Goal: Task Accomplishment & Management: Complete application form

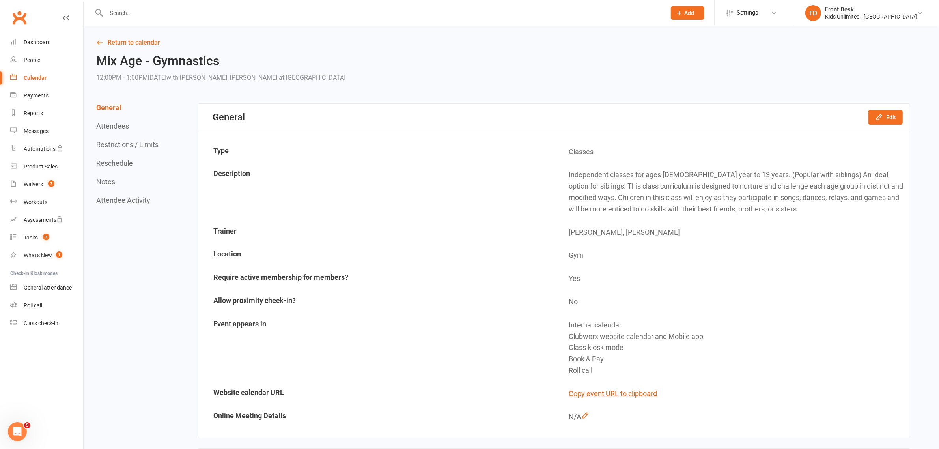
click at [194, 16] on input "text" at bounding box center [382, 12] width 556 height 11
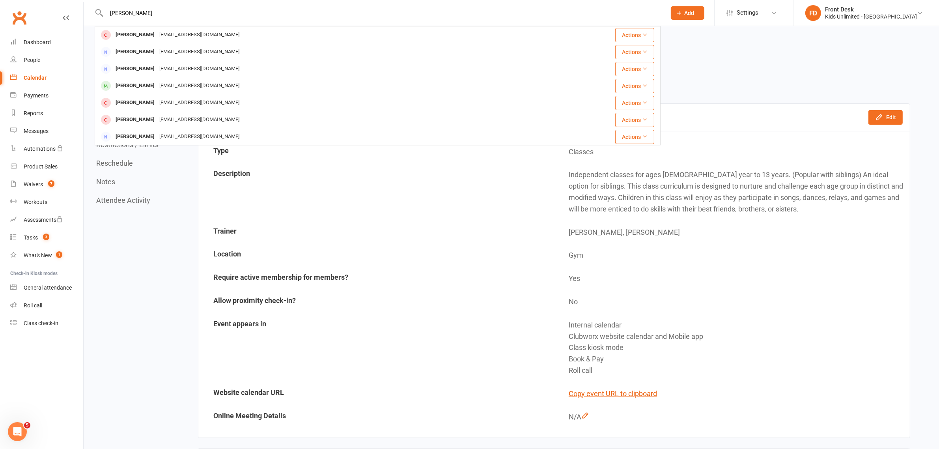
drag, startPoint x: 154, startPoint y: 12, endPoint x: 95, endPoint y: 8, distance: 59.3
click at [95, 8] on div "amir suboh Amir Shahab boby.shahab@gmail.com Actions Sana Amir holder2@example.…" at bounding box center [378, 13] width 566 height 26
type input "yasma"
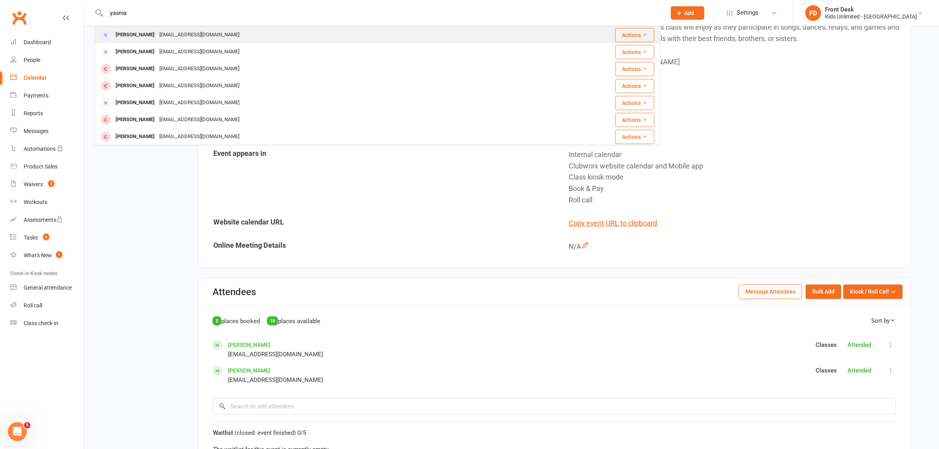
scroll to position [197, 0]
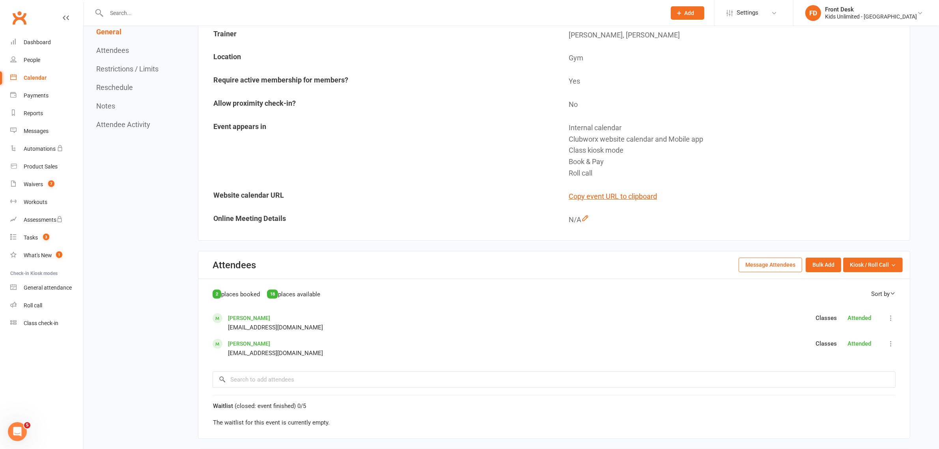
click at [704, 17] on button "Add" at bounding box center [688, 12] width 34 height 13
click at [693, 71] on link "Non-attending contact" at bounding box center [679, 72] width 70 height 18
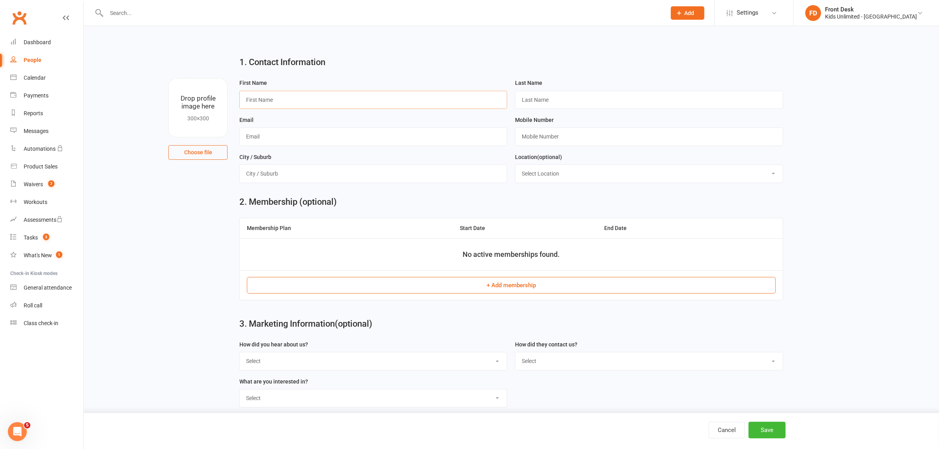
click at [361, 101] on input "text" at bounding box center [373, 100] width 268 height 18
type input "Noor"
type input "Suboh"
click at [353, 135] on input "text" at bounding box center [373, 136] width 268 height 18
type input "[EMAIL_ADDRESS][DOMAIN_NAME]"
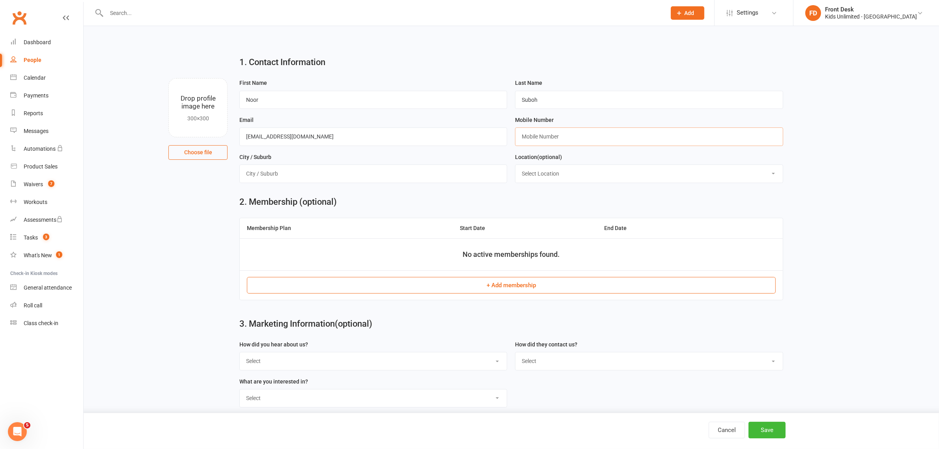
click at [537, 133] on input "text" at bounding box center [649, 136] width 268 height 18
type input "971501057967"
click at [273, 174] on input "text" at bounding box center [373, 173] width 268 height 18
type input "Jumeirah Park"
drag, startPoint x: 576, startPoint y: 166, endPoint x: 576, endPoint y: 178, distance: 12.2
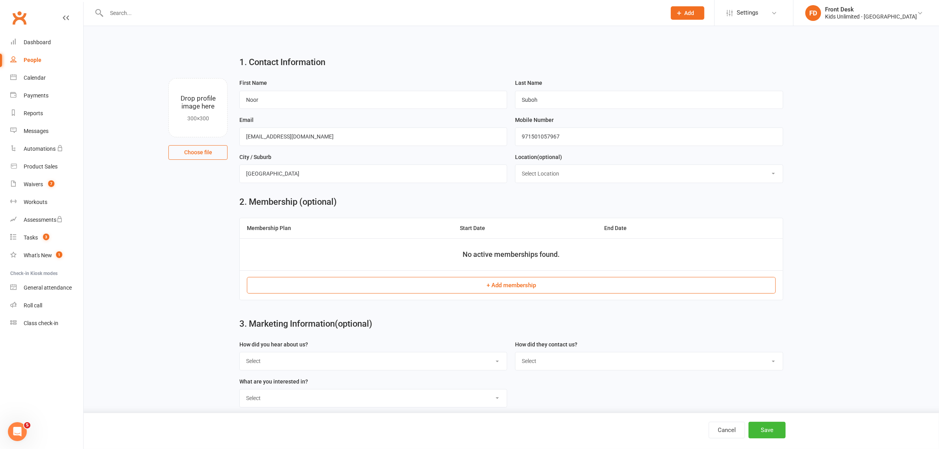
click at [576, 166] on select "Select Location Gym Studio" at bounding box center [648, 173] width 267 height 17
select select "0"
click at [515, 166] on select "Select Location Gym Studio" at bounding box center [648, 173] width 267 height 17
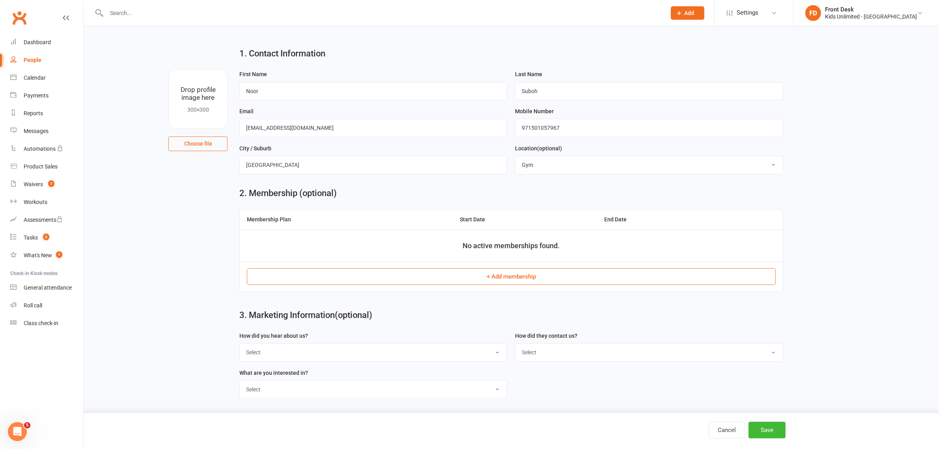
click at [351, 355] on select "Select Google Through a Friend Poster Walk in Facebook Instagram Website Linked…" at bounding box center [373, 351] width 267 height 17
select select "Walk in"
click at [240, 343] on select "Select Google Through a Friend Poster Walk in Facebook Instagram Website Linked…" at bounding box center [373, 351] width 267 height 17
click at [615, 351] on select "Select Phone WhatsApp Email In-Facility Social Media Google" at bounding box center [648, 351] width 267 height 17
select select "In-Facility"
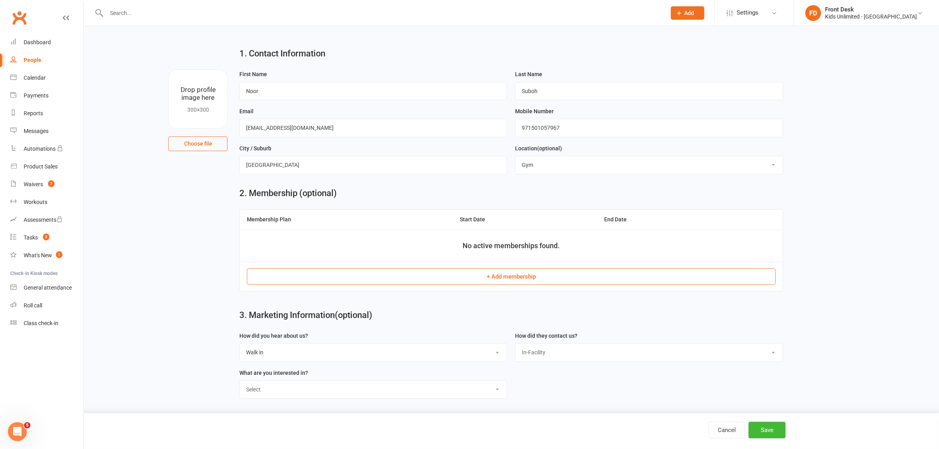
click at [515, 343] on select "Select Phone WhatsApp Email In-Facility Social Media Google" at bounding box center [648, 351] width 267 height 17
click at [434, 385] on select "Select Active Play Classes Camps Birthdays Collaborations" at bounding box center [373, 388] width 267 height 17
select select "Active Play"
click at [240, 380] on select "Select Active Play Classes Camps Birthdays Collaborations" at bounding box center [373, 388] width 267 height 17
click at [783, 438] on div "Cancel Save" at bounding box center [469, 431] width 939 height 36
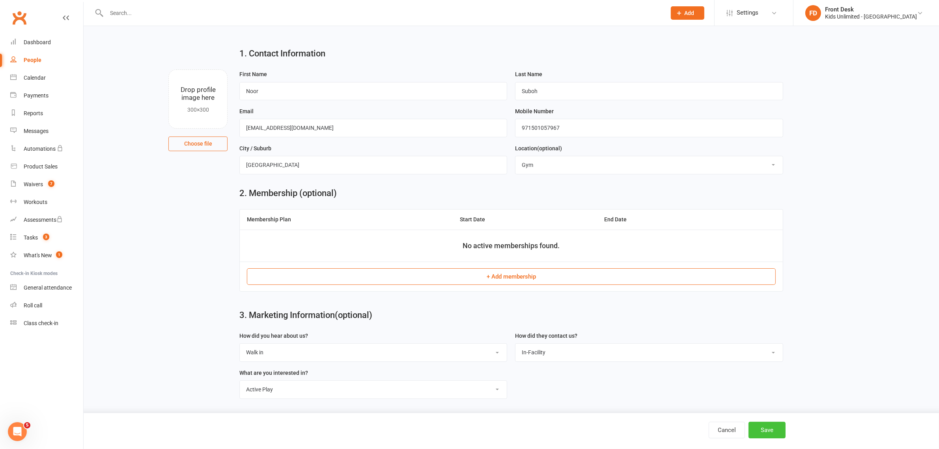
click at [773, 430] on button "Save" at bounding box center [766, 429] width 37 height 17
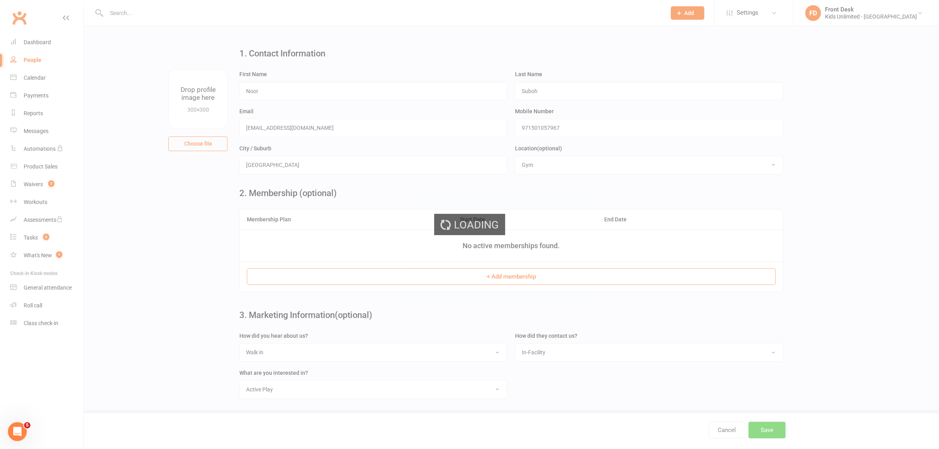
scroll to position [0, 0]
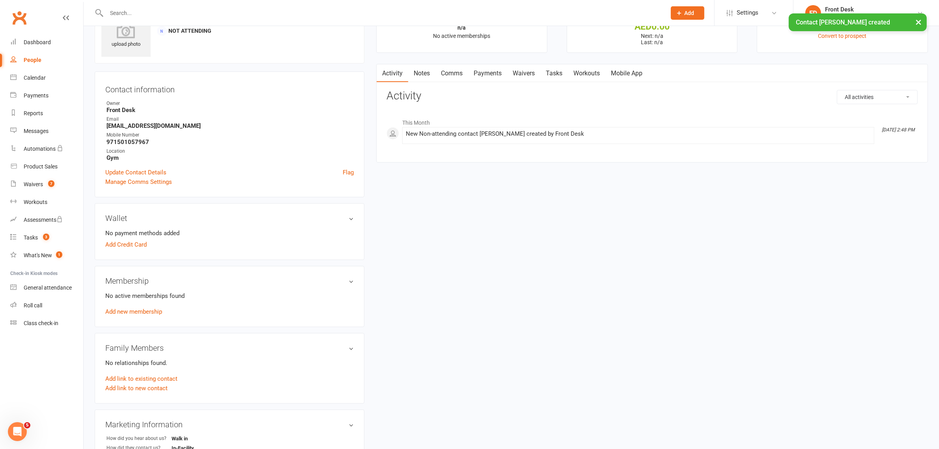
scroll to position [99, 0]
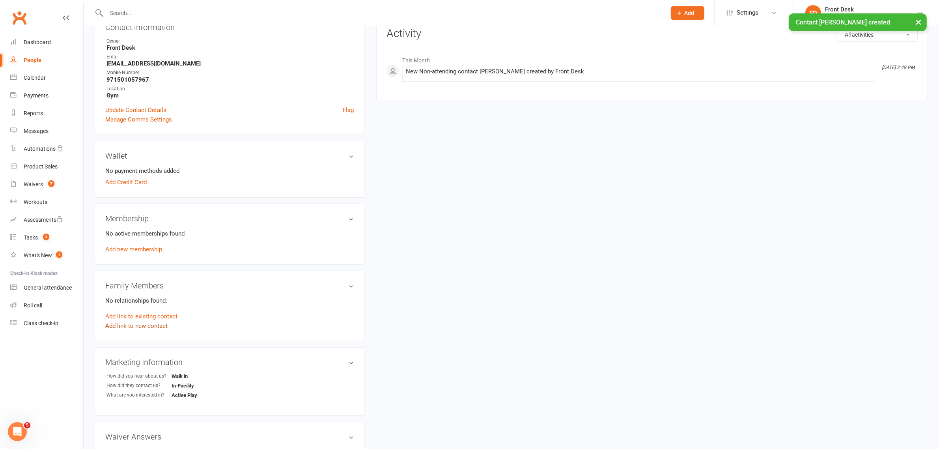
click at [151, 322] on link "Add link to new contact" at bounding box center [136, 325] width 62 height 9
click at [301, 314] on button "Continue" at bounding box center [289, 317] width 24 height 9
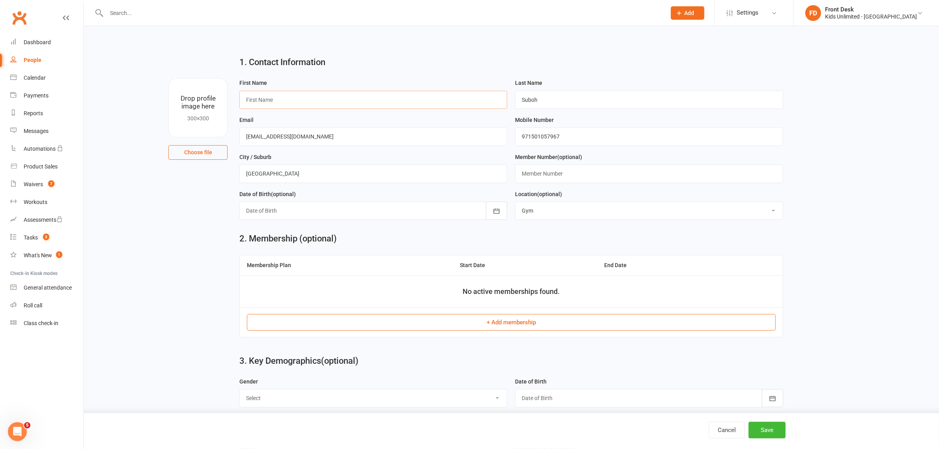
click at [382, 104] on input "text" at bounding box center [373, 100] width 268 height 18
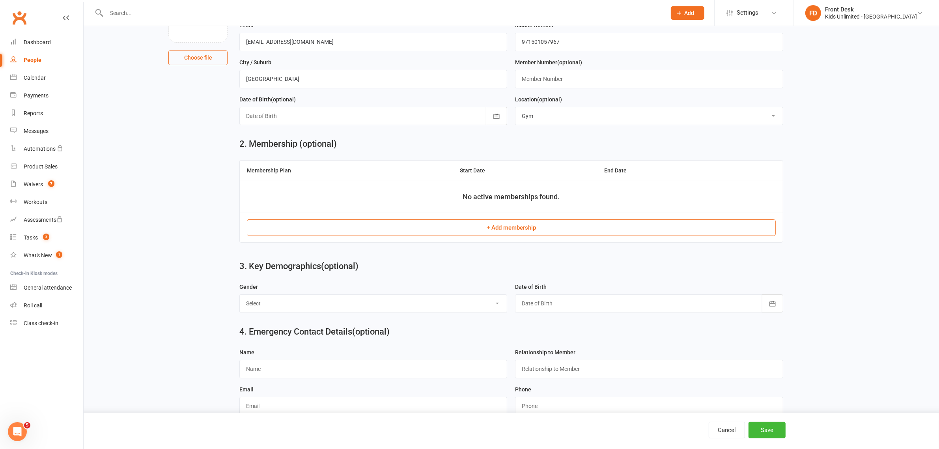
scroll to position [99, 0]
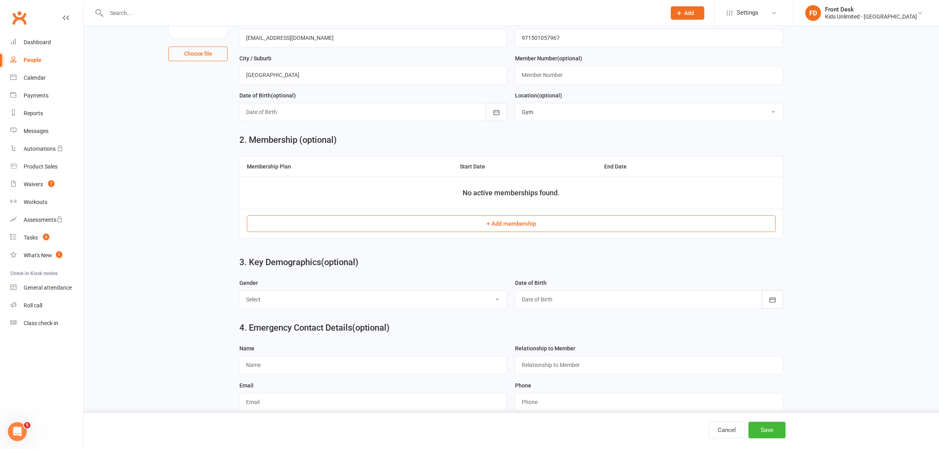
type input "Amir"
click at [407, 304] on select "Select Male Female" at bounding box center [373, 299] width 267 height 17
select select "Male"
click at [240, 292] on select "Select Male Female" at bounding box center [373, 299] width 267 height 17
click at [756, 427] on button "Save" at bounding box center [766, 429] width 37 height 17
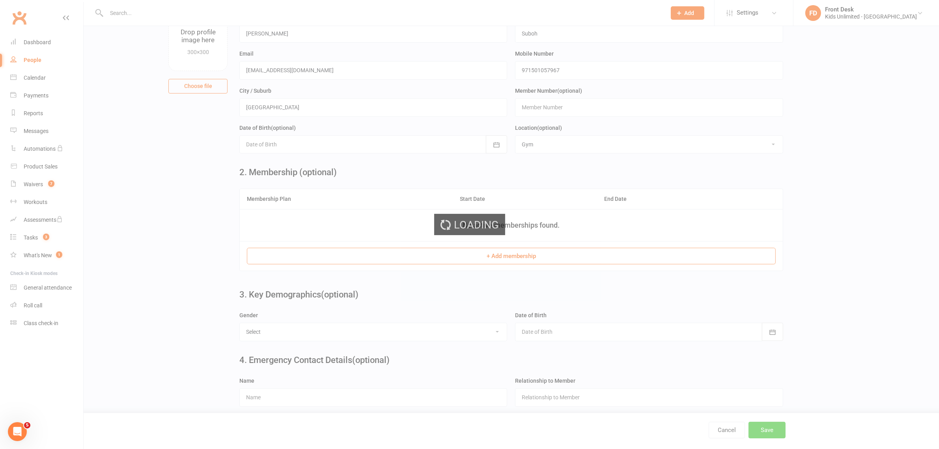
scroll to position [0, 0]
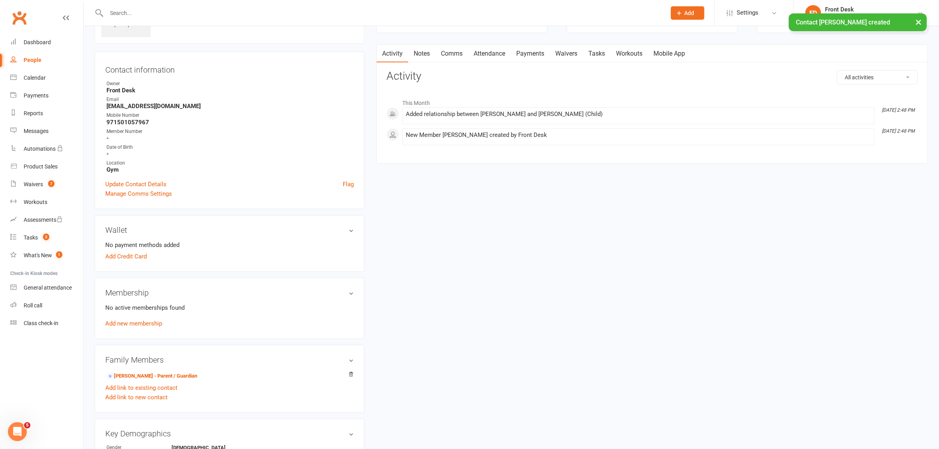
scroll to position [99, 0]
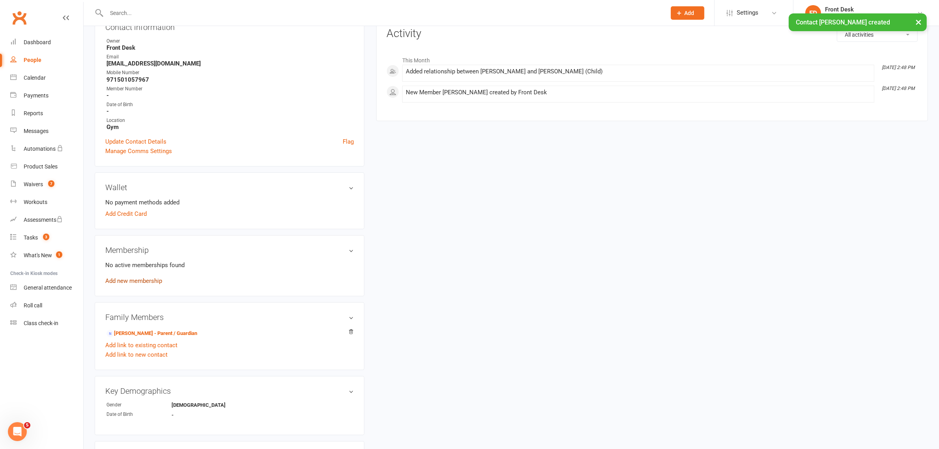
click at [131, 282] on link "Add new membership" at bounding box center [133, 280] width 57 height 7
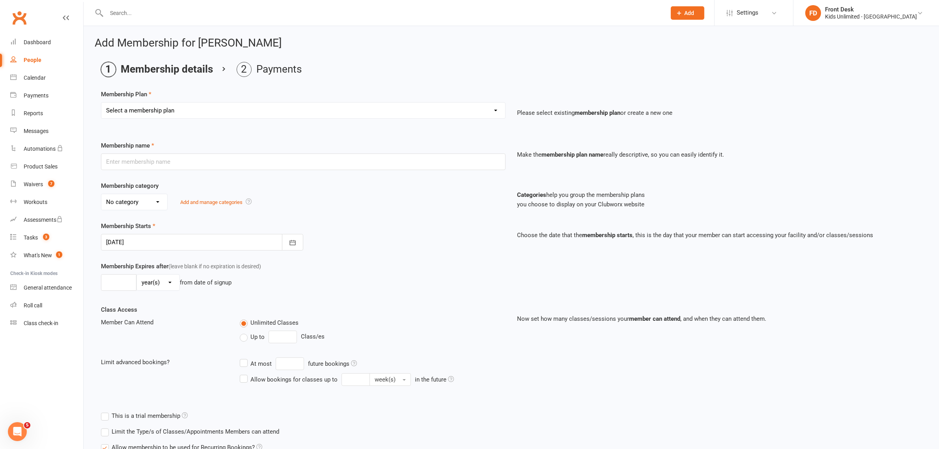
click at [199, 100] on div "Membership Plan Select a membership plan Create new Membership Plan Active Play…" at bounding box center [511, 109] width 820 height 40
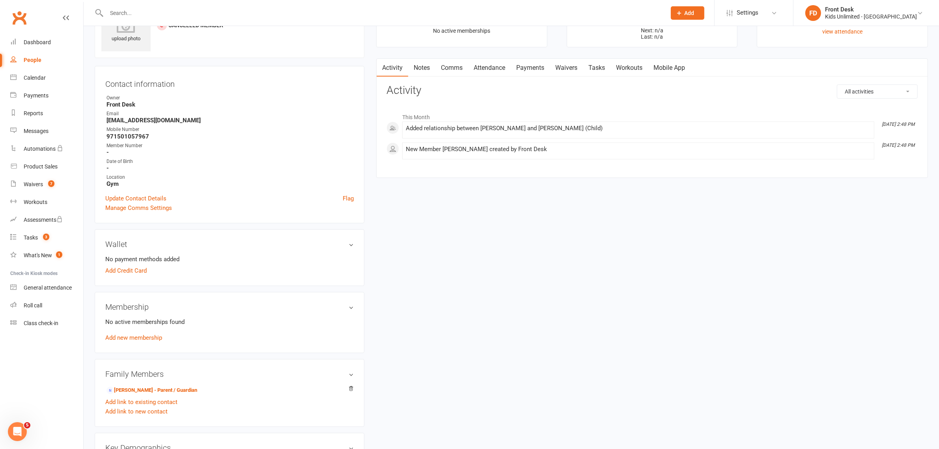
scroll to position [99, 0]
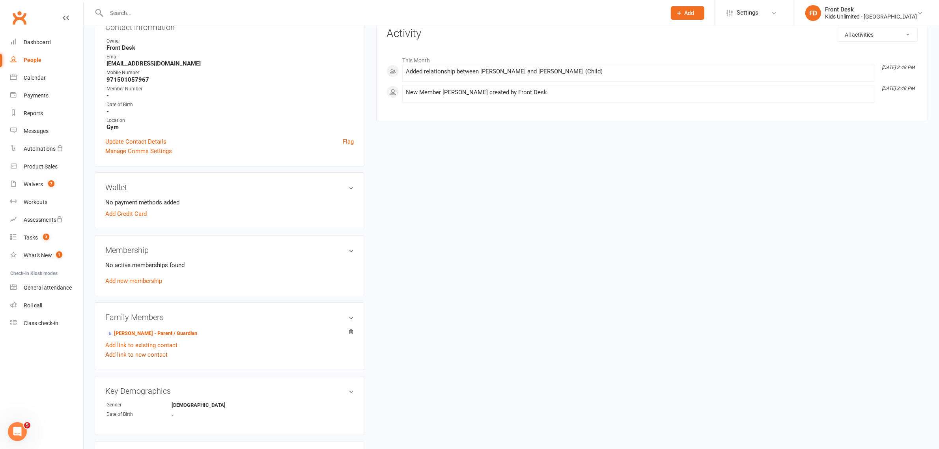
click at [149, 351] on link "Add link to new contact" at bounding box center [136, 354] width 62 height 9
click at [226, 348] on button "Child" at bounding box center [215, 347] width 42 height 12
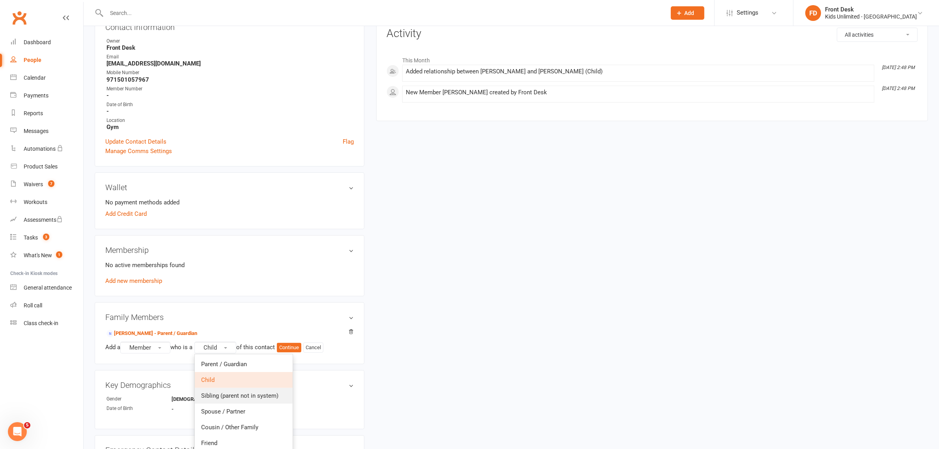
click at [226, 391] on link "Sibling (parent not in system)" at bounding box center [244, 396] width 98 height 16
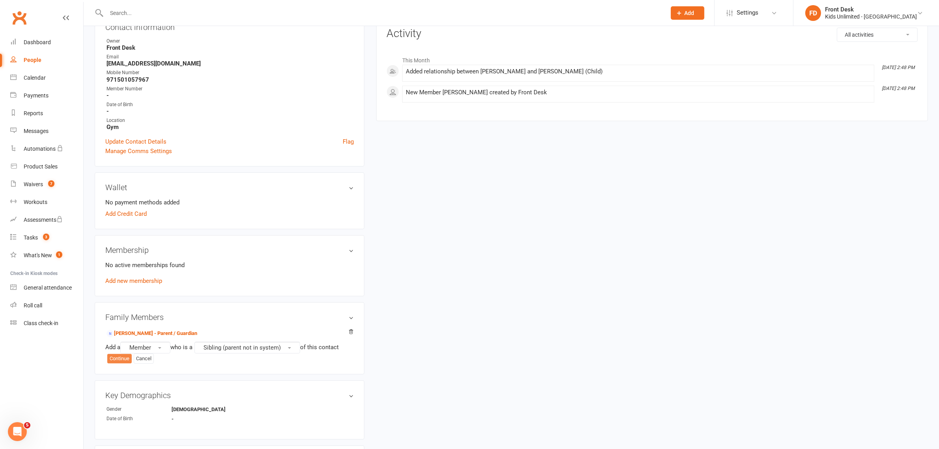
click at [125, 357] on button "Continue" at bounding box center [119, 358] width 24 height 9
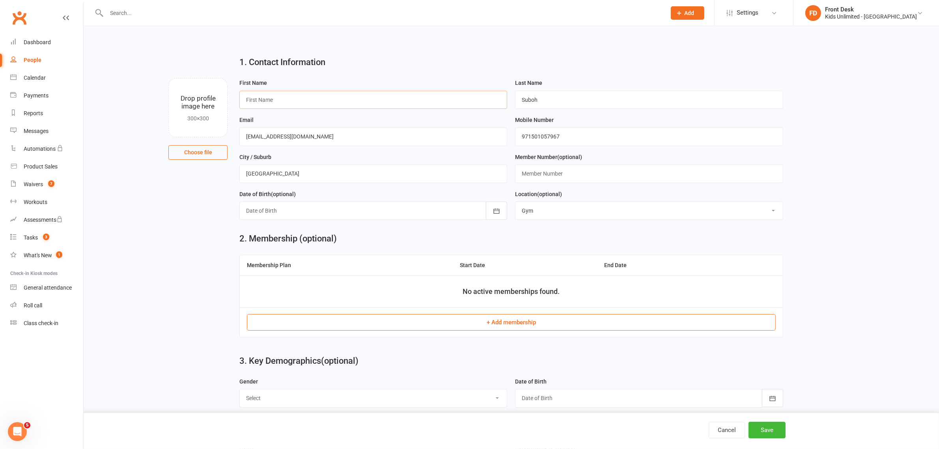
click at [355, 103] on input "text" at bounding box center [373, 100] width 268 height 18
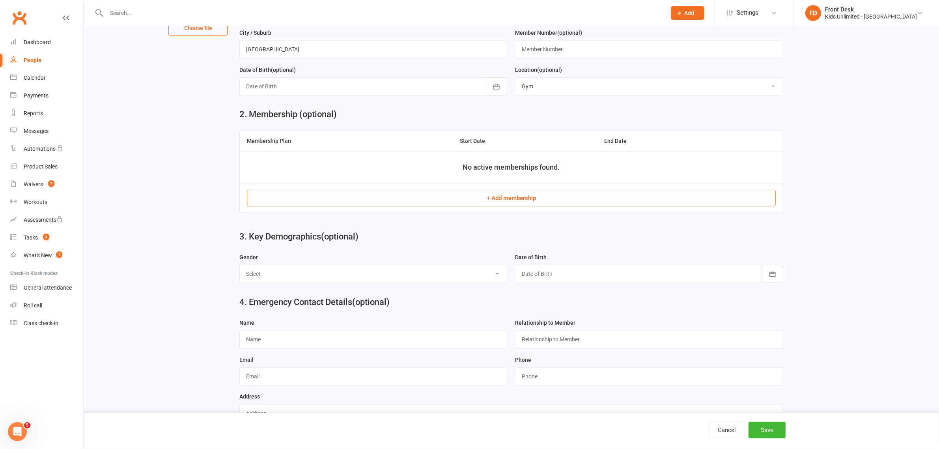
scroll to position [148, 0]
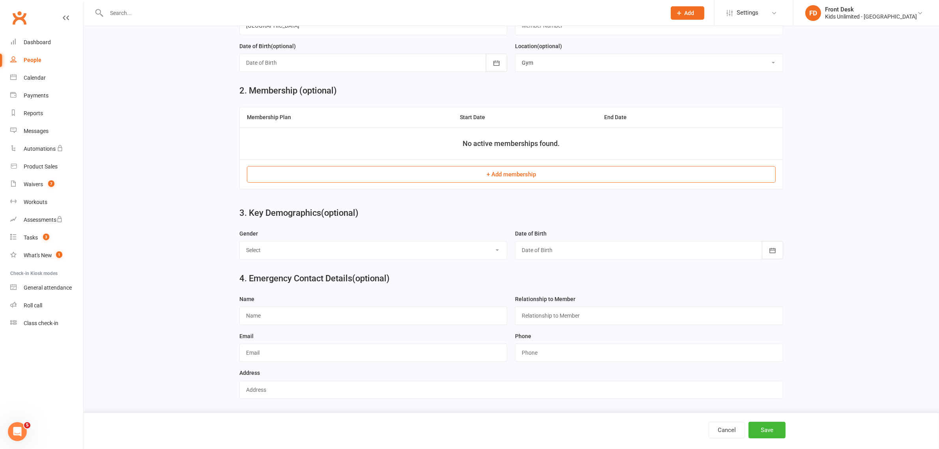
type input "Yasma"
drag, startPoint x: 317, startPoint y: 253, endPoint x: 314, endPoint y: 259, distance: 6.2
click at [317, 253] on select "Select Male Female" at bounding box center [373, 249] width 267 height 17
select select "Female"
click at [240, 243] on select "Select Male Female" at bounding box center [373, 249] width 267 height 17
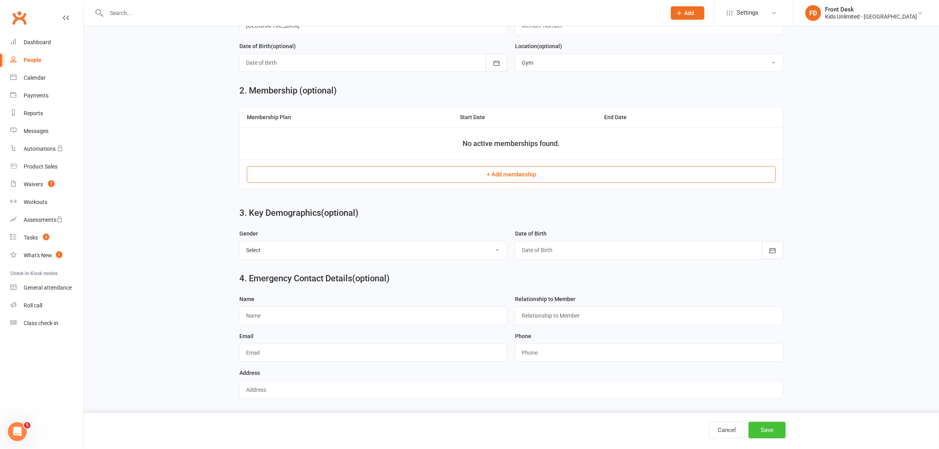
click at [773, 430] on button "Save" at bounding box center [766, 429] width 37 height 17
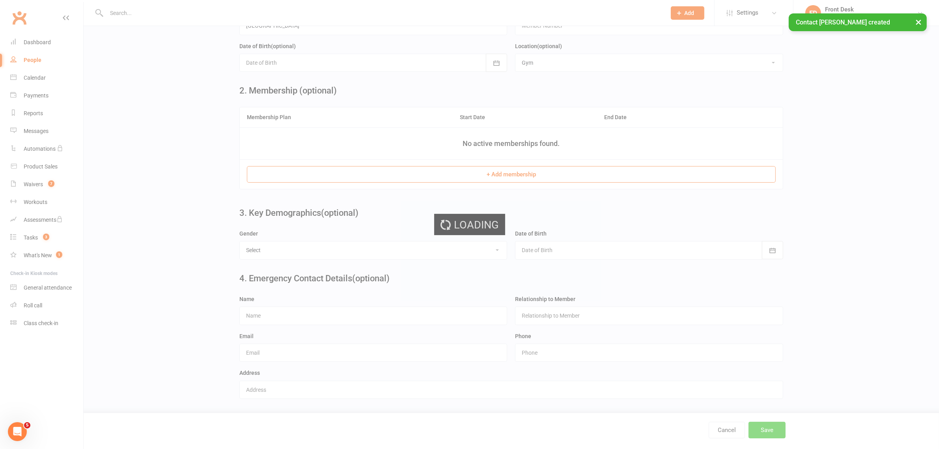
scroll to position [0, 0]
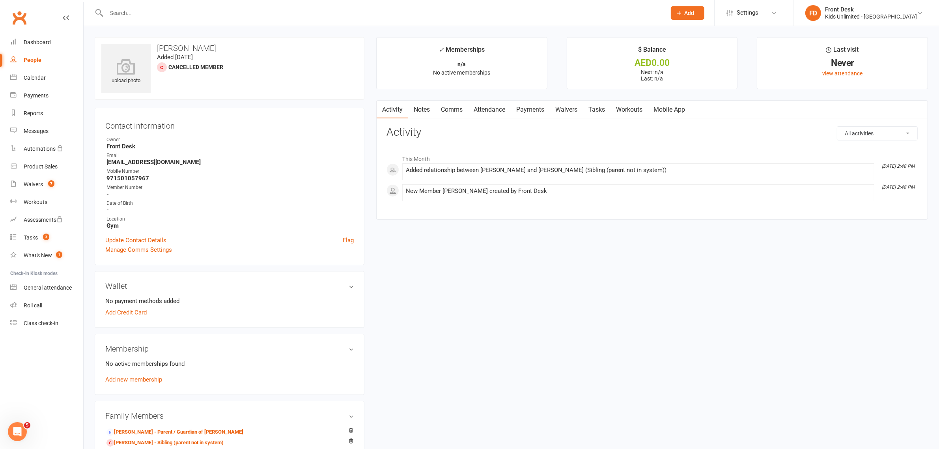
click at [787, 275] on div "upload photo Yasma Suboh Added 14 September, 2025 Cancelled member Contact info…" at bounding box center [511, 457] width 845 height 841
click at [34, 184] on div "Waivers" at bounding box center [33, 184] width 19 height 6
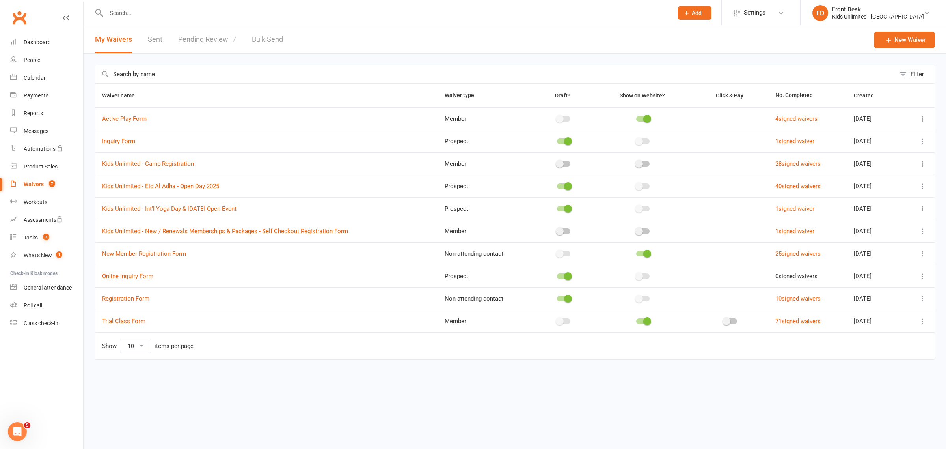
click at [10, 175] on link "Waivers 7" at bounding box center [46, 184] width 73 height 18
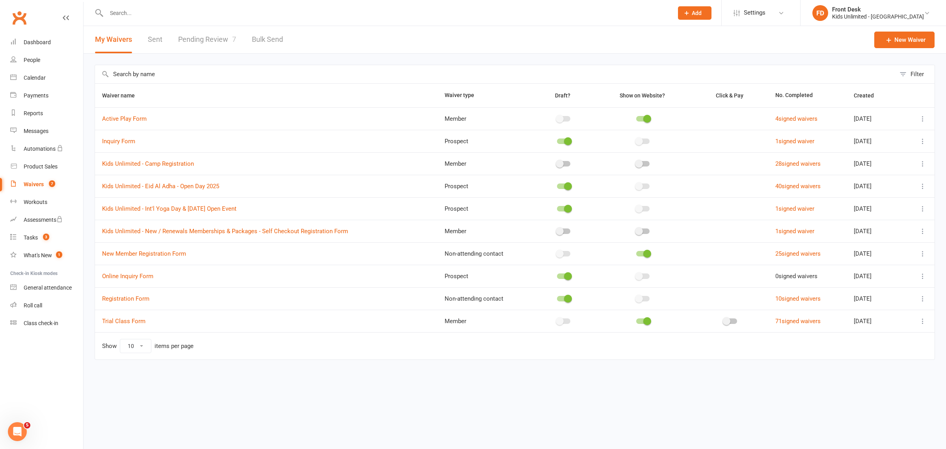
click at [10, 175] on link "Waivers 7" at bounding box center [46, 184] width 73 height 18
click at [938, 16] on li "FD Front Desk Kids Unlimited - Jumeirah Park My profile Support & training Term…" at bounding box center [873, 13] width 146 height 26
click at [131, 14] on input "text" at bounding box center [386, 12] width 564 height 11
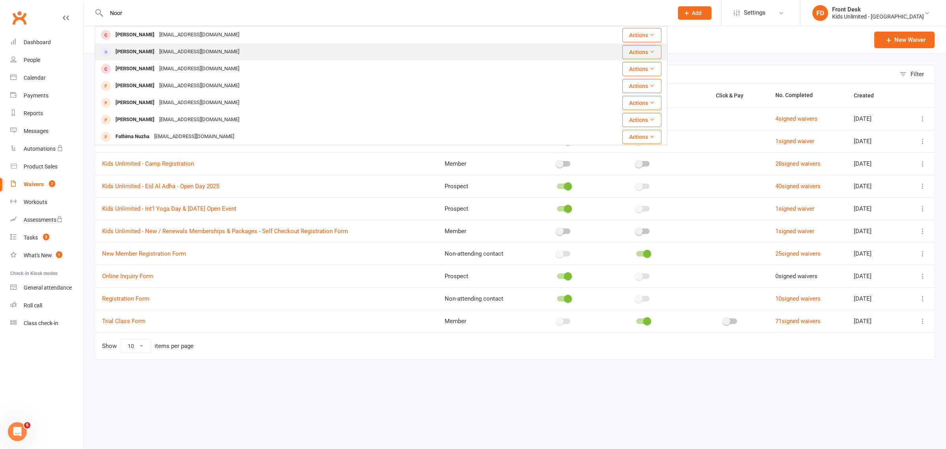
type input "Noor"
click at [157, 52] on div "holder1@example.com" at bounding box center [199, 51] width 85 height 11
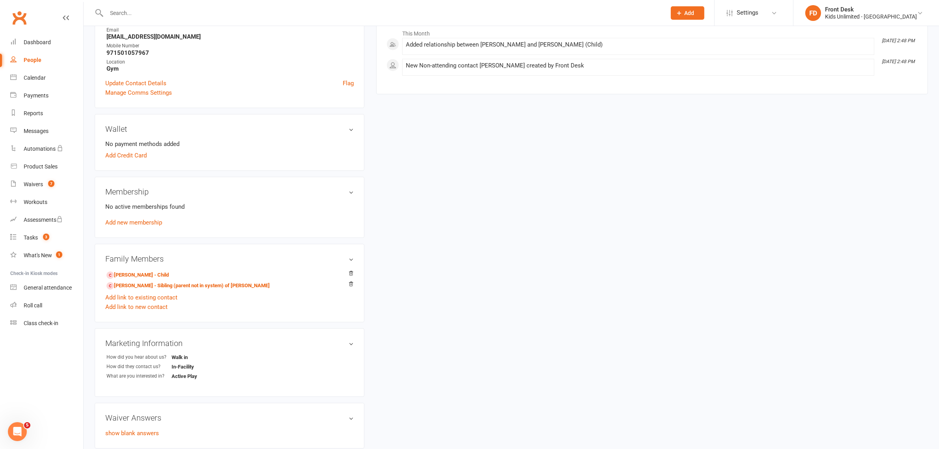
scroll to position [148, 0]
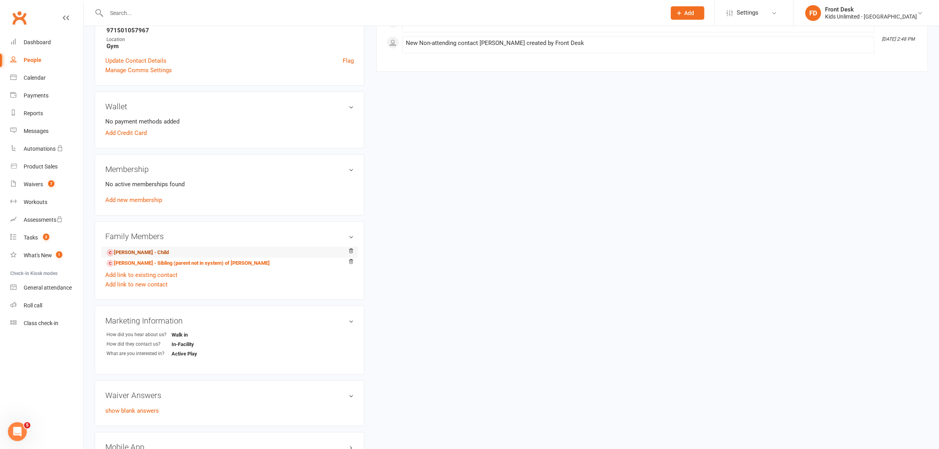
click at [135, 249] on link "Amir Suboh - Child" at bounding box center [137, 252] width 62 height 8
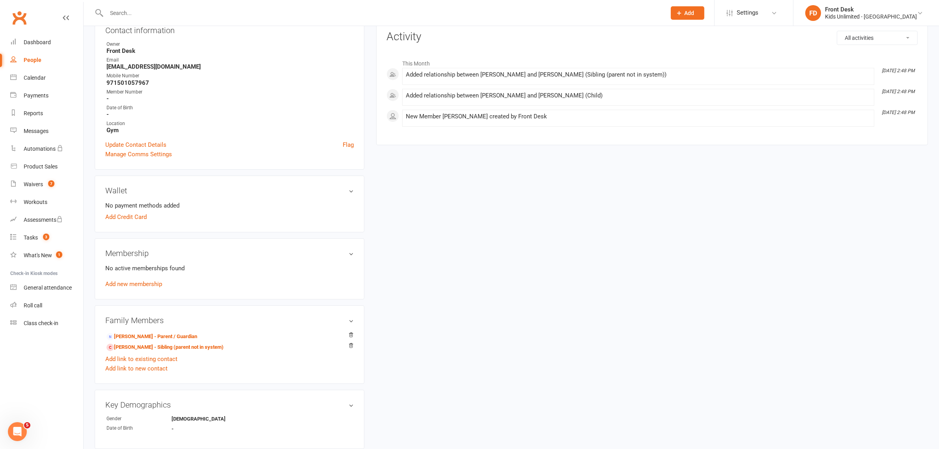
scroll to position [99, 0]
click at [134, 280] on link "Add new membership" at bounding box center [133, 280] width 57 height 7
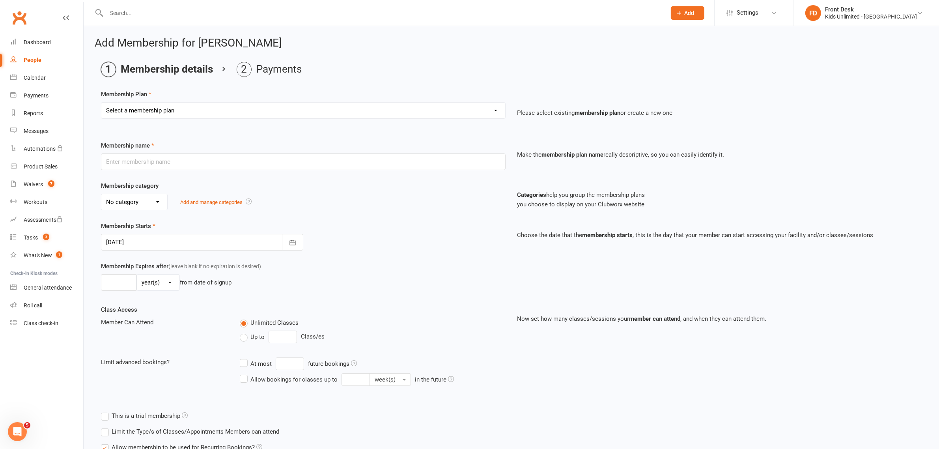
click at [291, 116] on select "Select a membership plan Create new Membership Plan Active Play - Free 1/2 Hour…" at bounding box center [303, 111] width 404 height 16
select select "3"
click at [101, 103] on select "Select a membership plan Create new Membership Plan Active Play - Free 1/2 Hour…" at bounding box center [303, 111] width 404 height 16
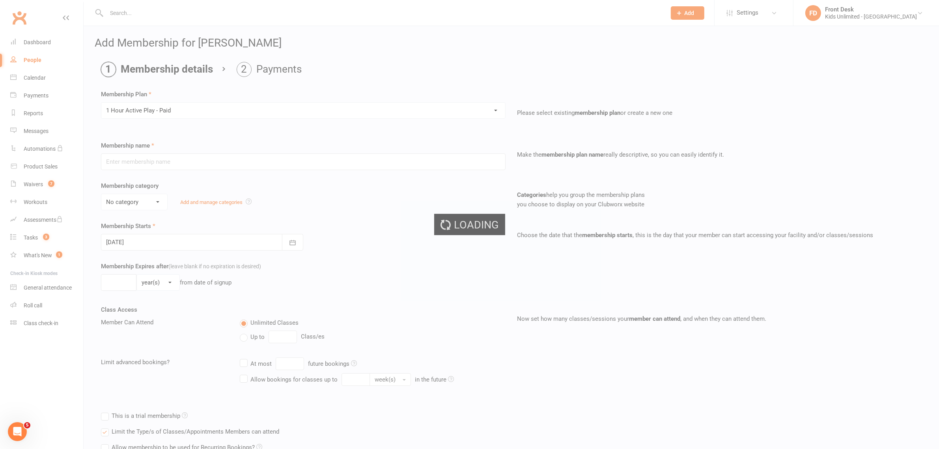
type input "1 Hour Active Play - Paid"
select select "7"
type input "1"
select select "0"
type input "1"
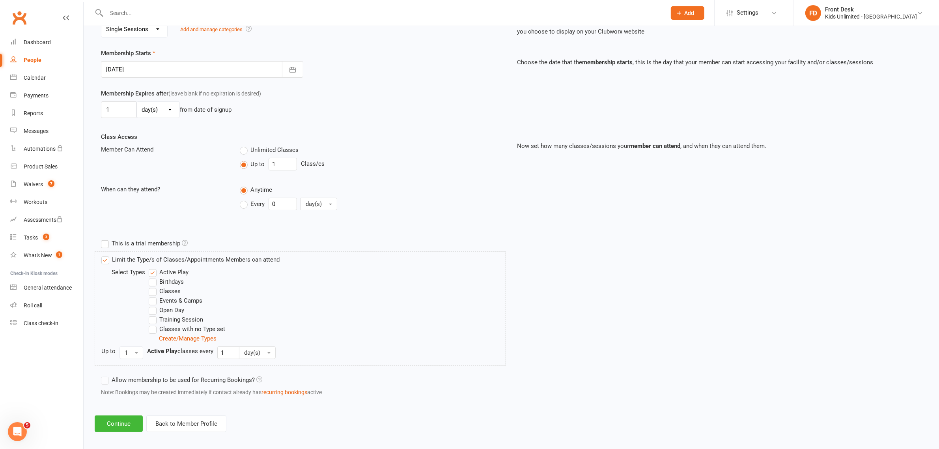
scroll to position [179, 0]
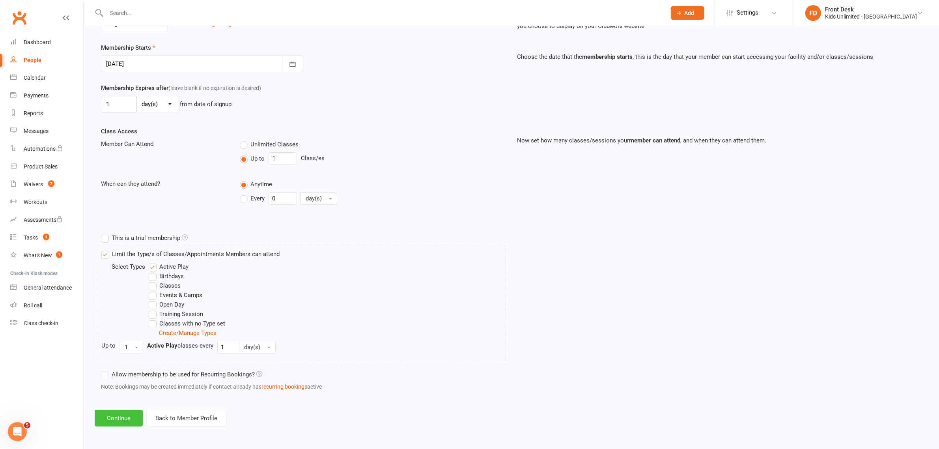
click at [125, 417] on button "Continue" at bounding box center [119, 418] width 48 height 17
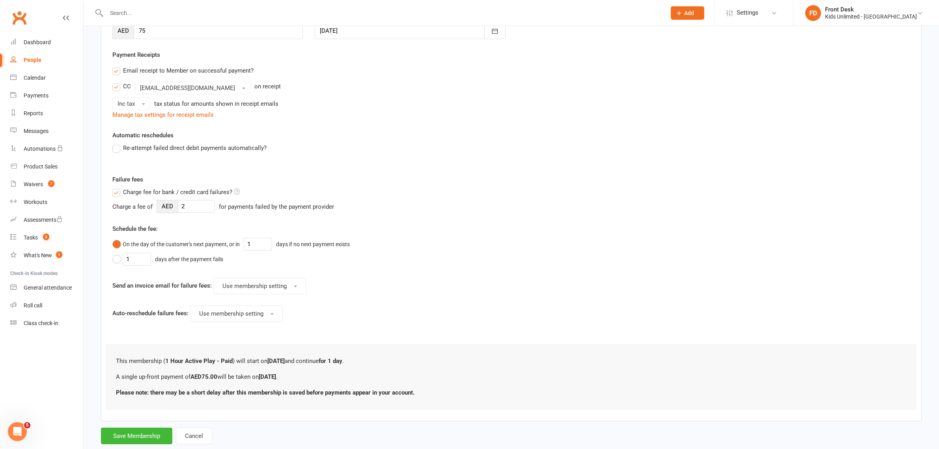
scroll to position [149, 0]
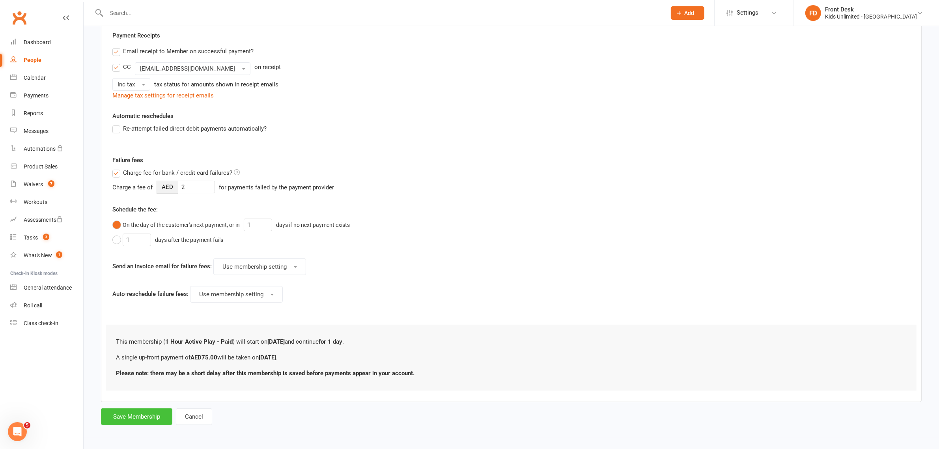
click at [147, 414] on button "Save Membership" at bounding box center [136, 416] width 71 height 17
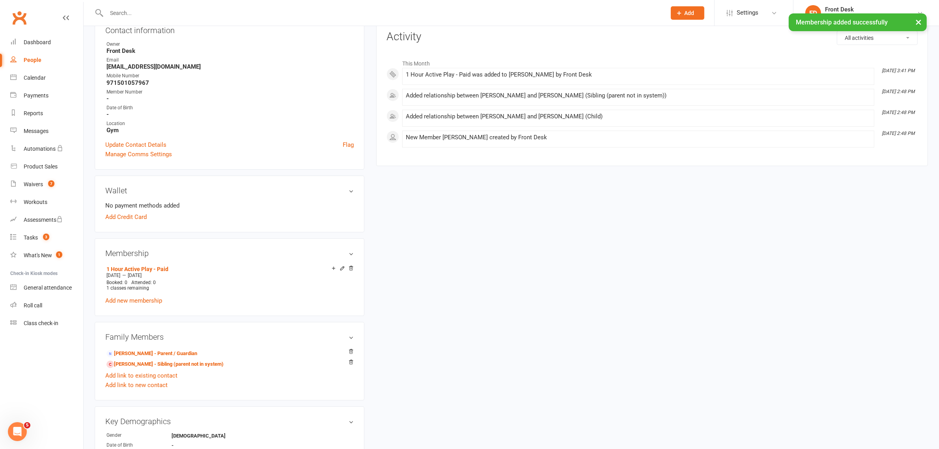
scroll to position [99, 0]
click at [147, 363] on link "Yasma Suboh - Sibling (parent not in system)" at bounding box center [164, 361] width 117 height 8
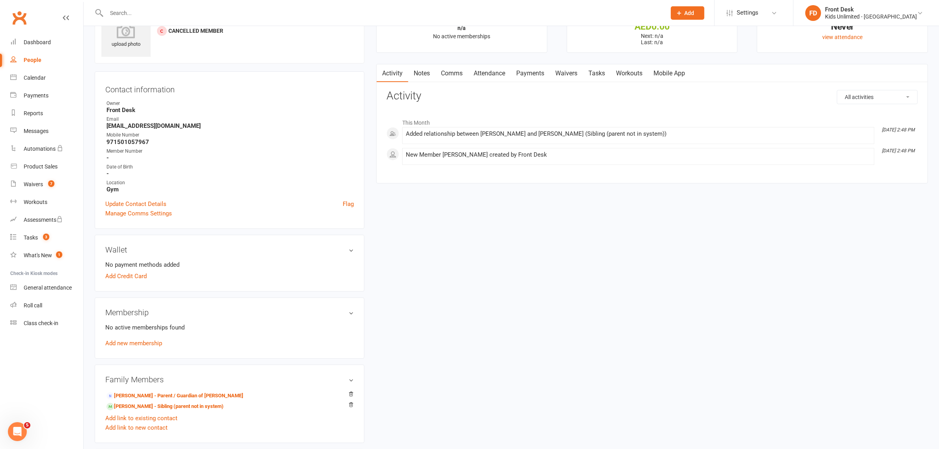
scroll to position [148, 0]
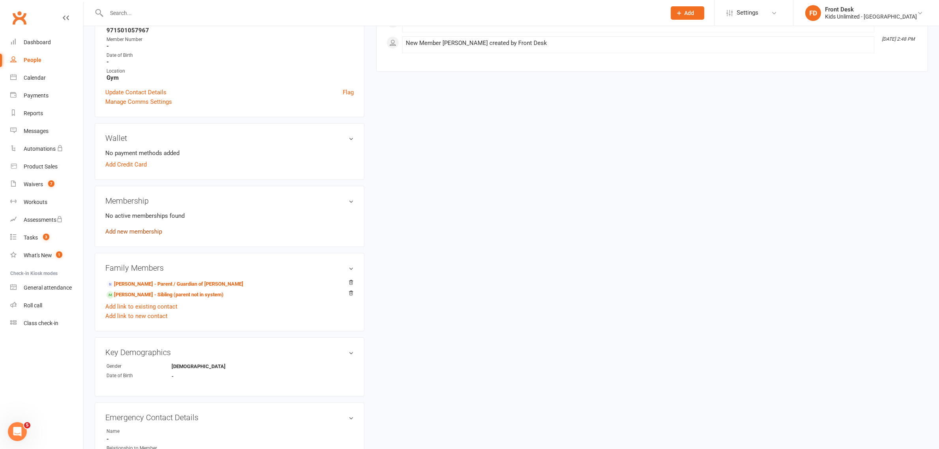
click at [129, 231] on link "Add new membership" at bounding box center [133, 231] width 57 height 7
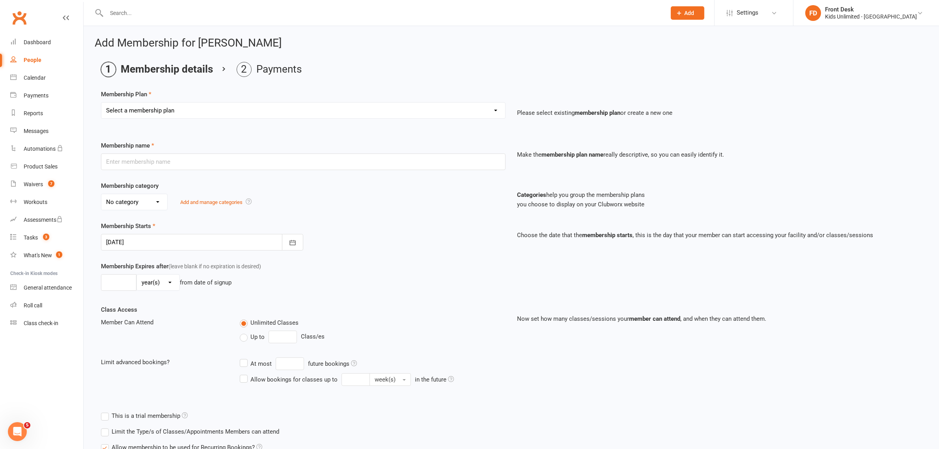
click at [190, 113] on select "Select a membership plan Create new Membership Plan Active Play - Free 1/2 Hour…" at bounding box center [303, 111] width 404 height 16
select select "3"
click at [101, 103] on select "Select a membership plan Create new Membership Plan Active Play - Free 1/2 Hour…" at bounding box center [303, 111] width 404 height 16
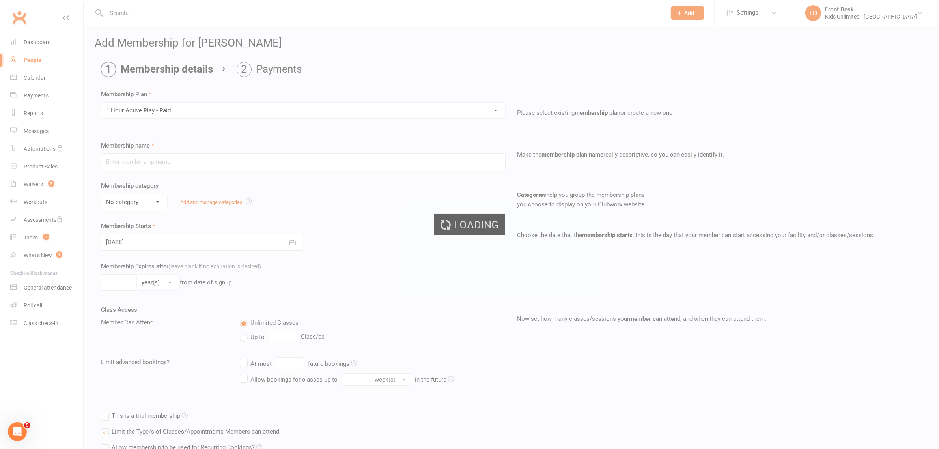
type input "1 Hour Active Play - Paid"
select select "7"
type input "1"
select select "0"
type input "1"
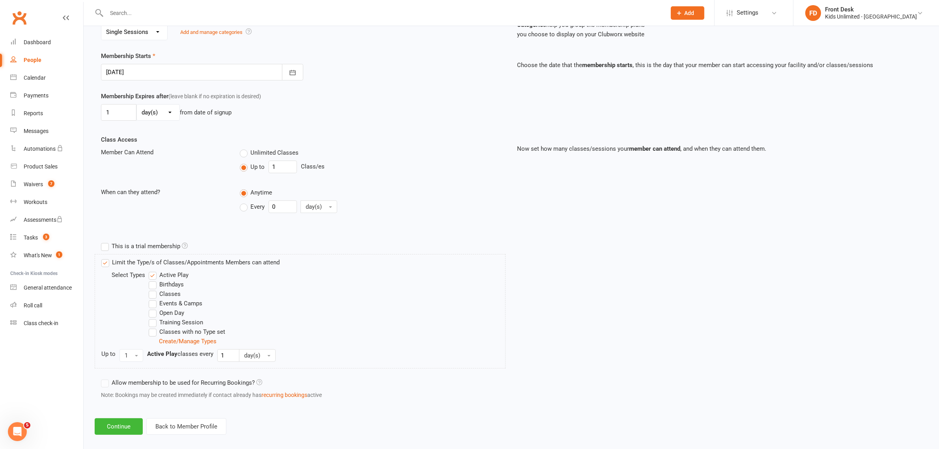
scroll to position [179, 0]
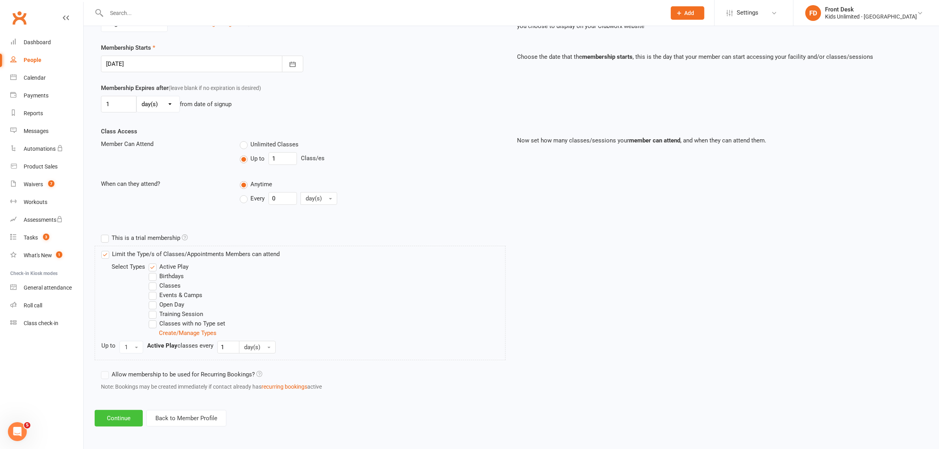
click at [117, 414] on button "Continue" at bounding box center [119, 418] width 48 height 17
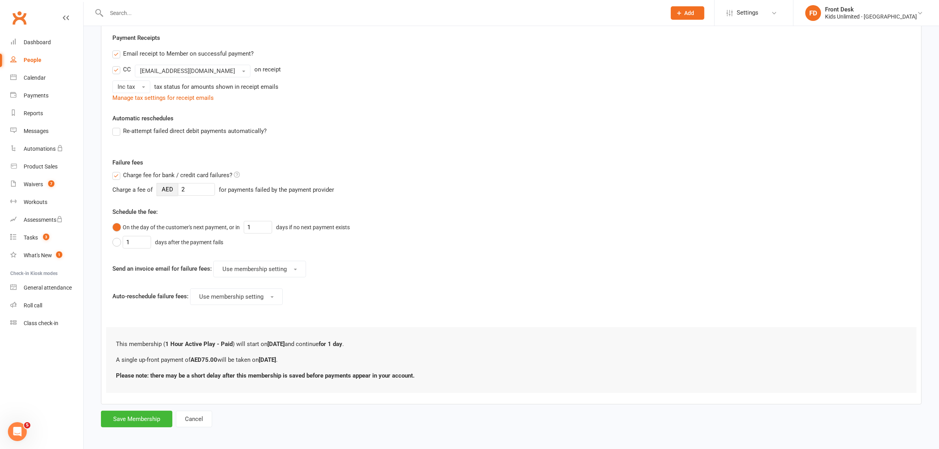
scroll to position [149, 0]
click at [125, 415] on button "Save Membership" at bounding box center [136, 416] width 71 height 17
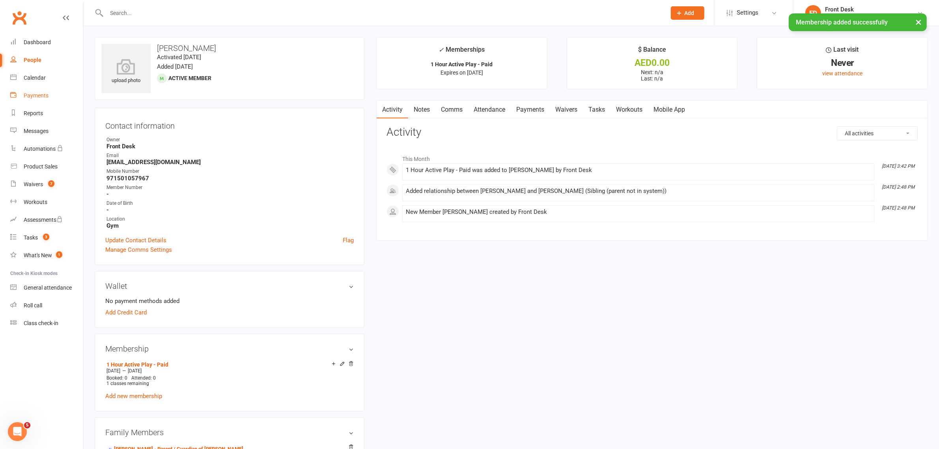
click at [33, 97] on div "Payments" at bounding box center [36, 95] width 25 height 6
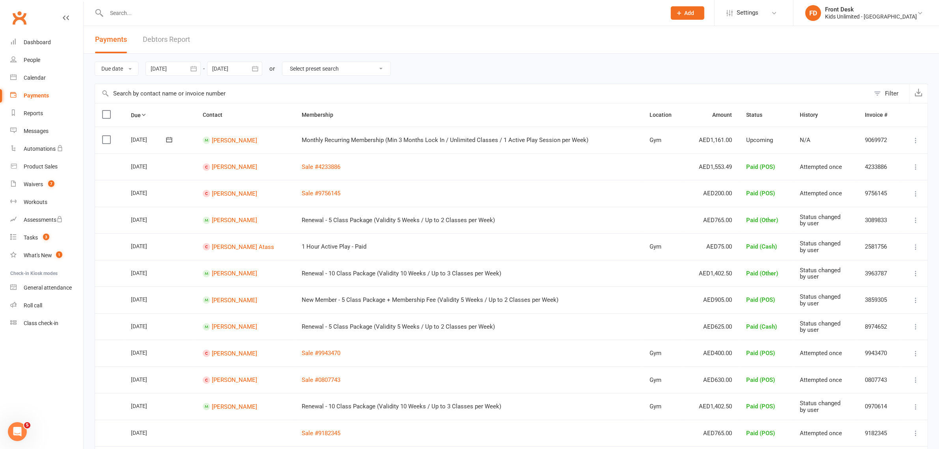
click at [184, 67] on div at bounding box center [172, 69] width 55 height 14
click at [277, 88] on button "button" at bounding box center [283, 87] width 17 height 14
click at [178, 144] on span "14" at bounding box center [177, 147] width 6 height 6
type input "14 Sep 2025"
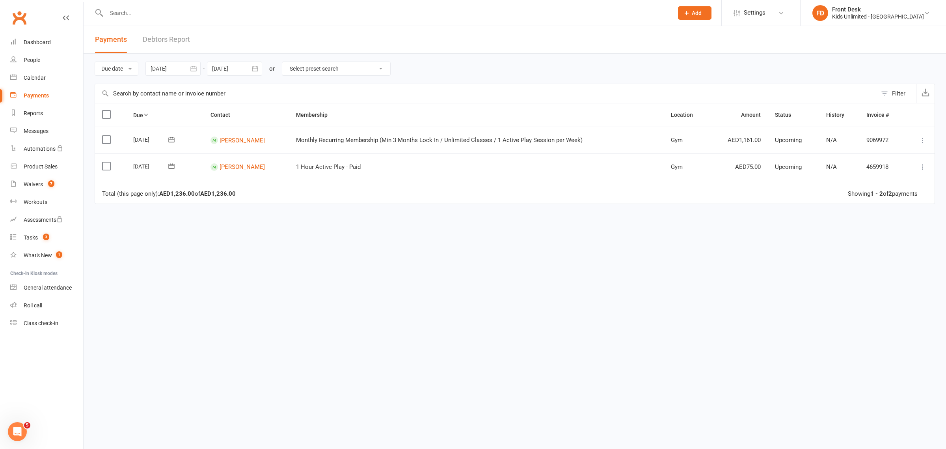
click at [250, 67] on button "button" at bounding box center [255, 69] width 14 height 14
click at [225, 85] on button "button" at bounding box center [219, 87] width 17 height 14
click at [239, 144] on span "14" at bounding box center [239, 147] width 6 height 6
type input "14 Sep 2025"
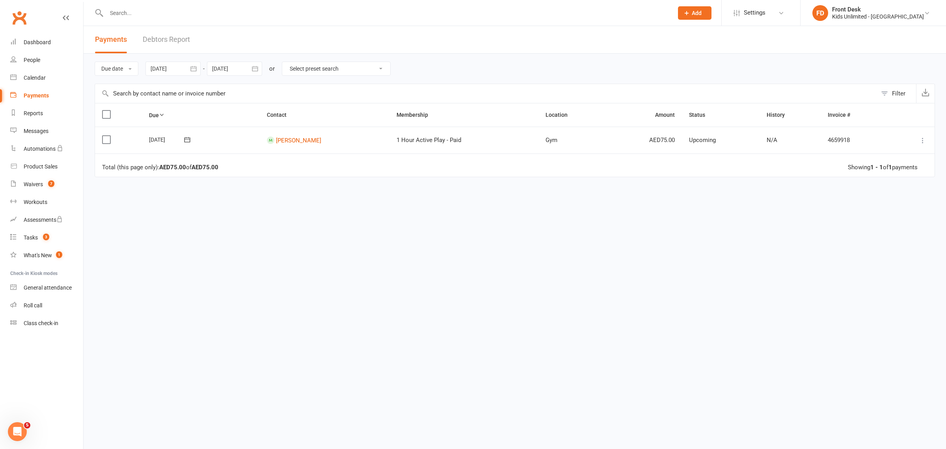
drag, startPoint x: 105, startPoint y: 138, endPoint x: 230, endPoint y: 170, distance: 128.6
click at [105, 138] on label at bounding box center [107, 140] width 11 height 8
click at [105, 136] on input "checkbox" at bounding box center [104, 136] width 5 height 0
click at [888, 426] on button "Change status" at bounding box center [904, 430] width 62 height 17
drag, startPoint x: 878, startPoint y: 391, endPoint x: 878, endPoint y: 375, distance: 16.2
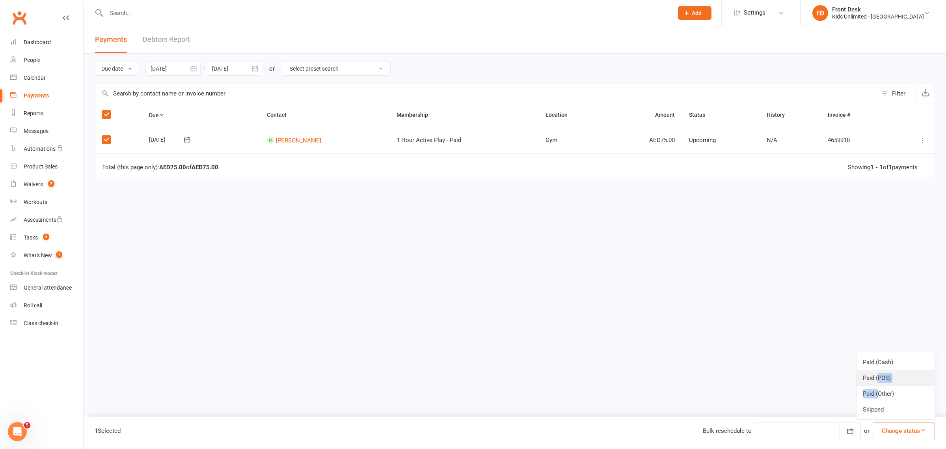
click at [878, 375] on ul "Paid (Cash) Paid (POS) Paid (Other) Skipped" at bounding box center [895, 386] width 79 height 68
click at [890, 427] on button "Change status" at bounding box center [904, 430] width 62 height 17
click at [878, 377] on link "Paid (POS)" at bounding box center [896, 378] width 78 height 16
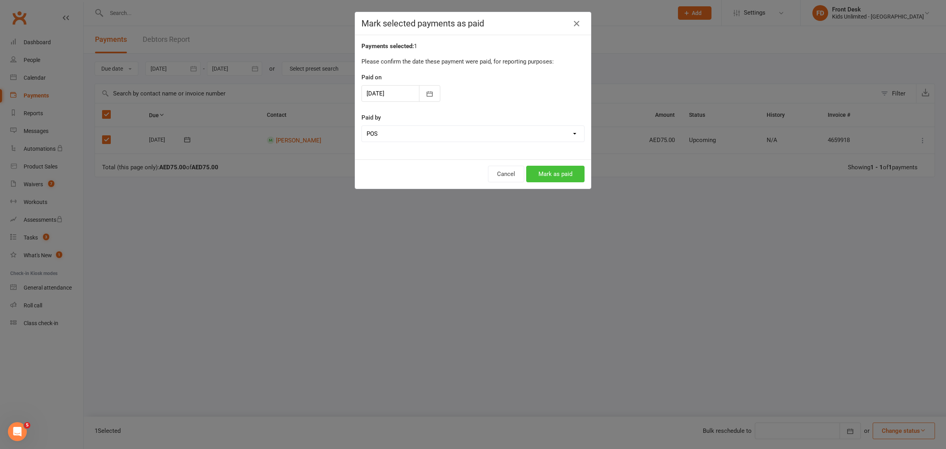
click at [536, 176] on button "Mark as paid" at bounding box center [555, 174] width 58 height 17
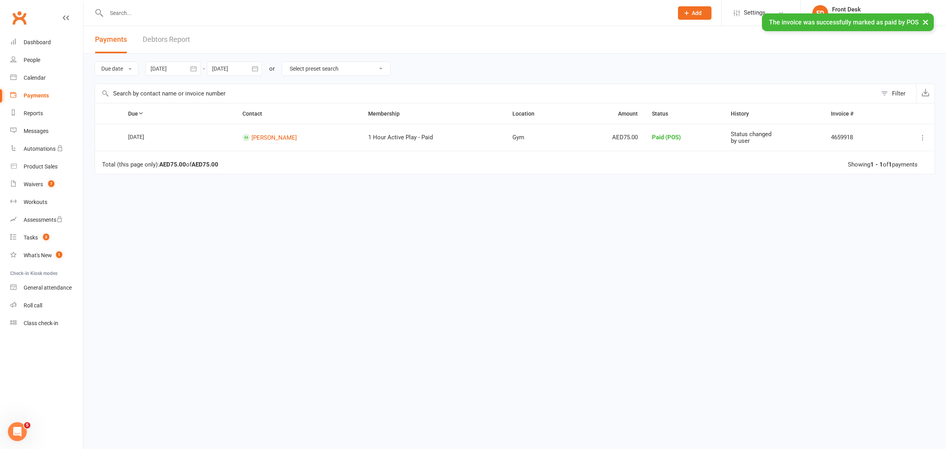
click at [41, 95] on div "Payments" at bounding box center [36, 95] width 25 height 6
click at [43, 95] on div "Payments" at bounding box center [36, 95] width 25 height 6
click at [37, 115] on div "Reports" at bounding box center [33, 113] width 19 height 6
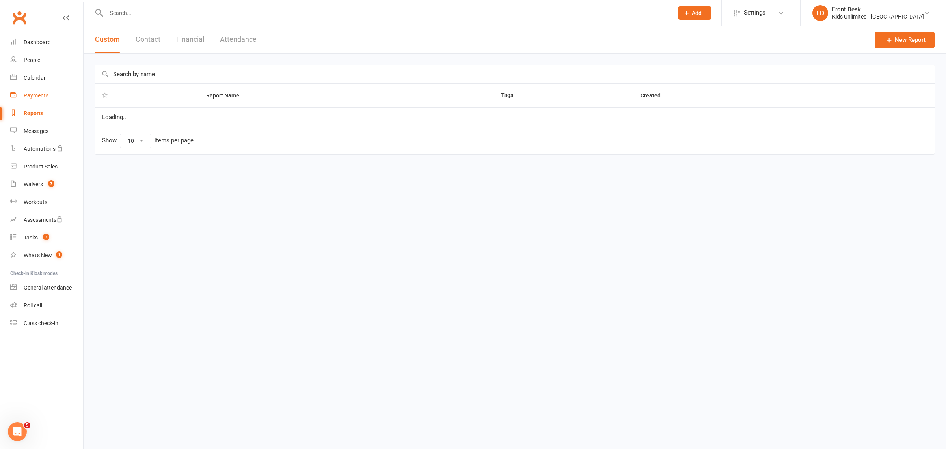
select select "100"
click at [41, 96] on div "Payments" at bounding box center [36, 95] width 25 height 6
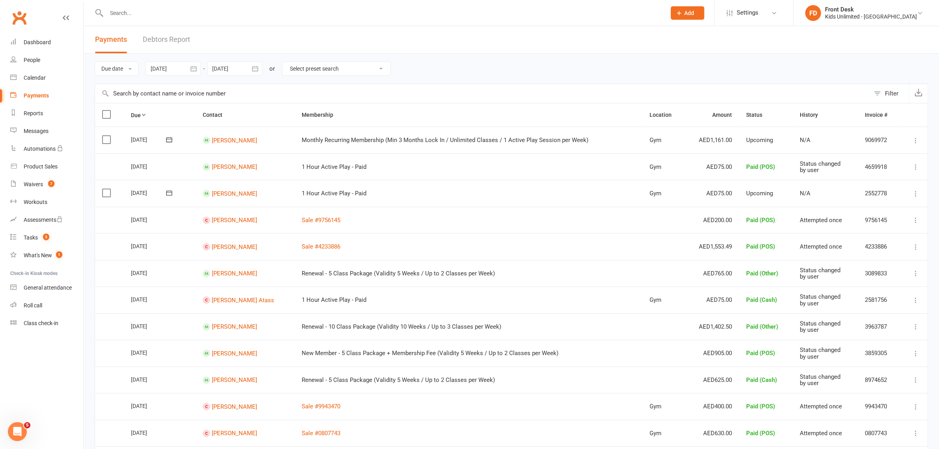
click at [108, 194] on label at bounding box center [107, 193] width 11 height 8
click at [107, 189] on input "checkbox" at bounding box center [104, 189] width 5 height 0
click at [896, 425] on button "Change status" at bounding box center [896, 430] width 62 height 17
click at [883, 380] on link "Paid (POS)" at bounding box center [888, 378] width 78 height 16
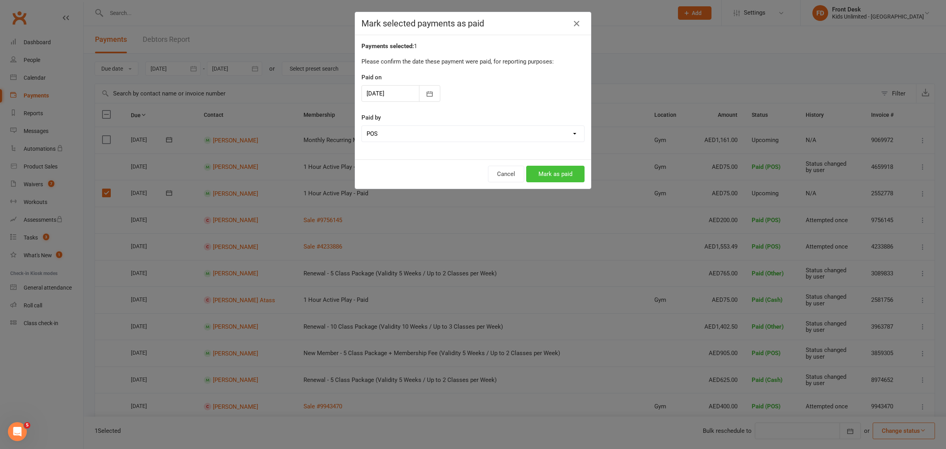
click at [558, 177] on button "Mark as paid" at bounding box center [555, 174] width 58 height 17
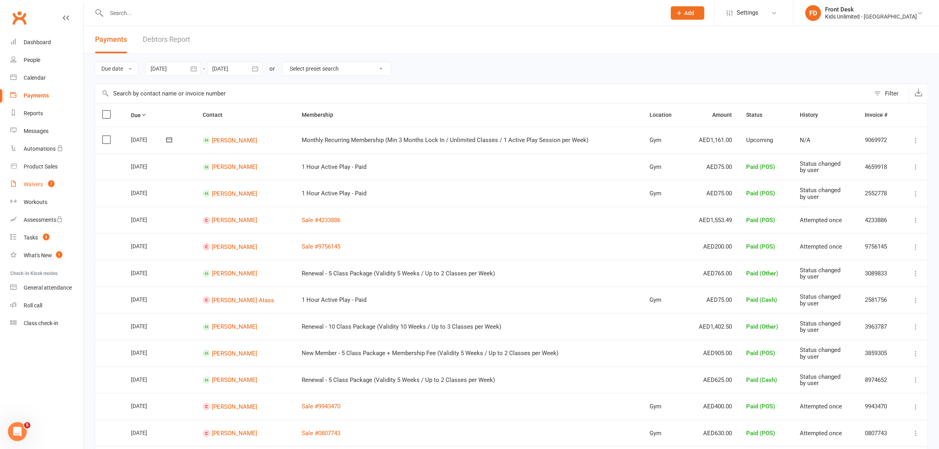
click at [39, 184] on div "Waivers" at bounding box center [33, 184] width 19 height 6
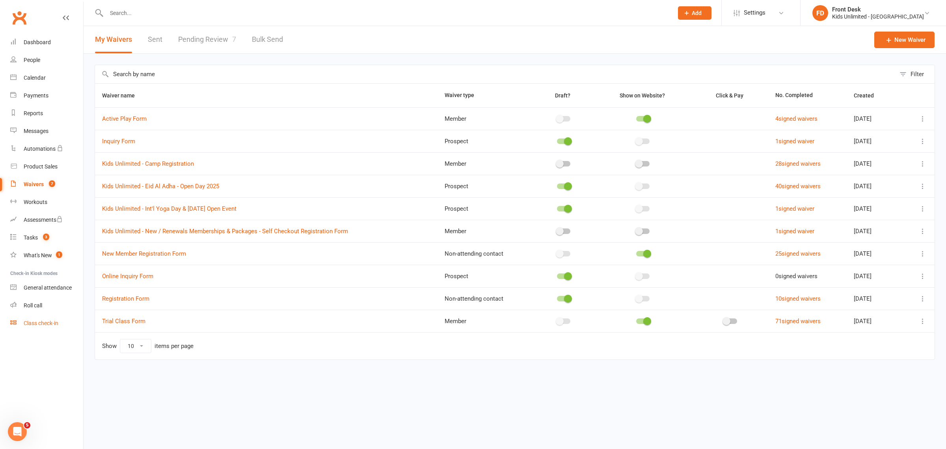
click at [25, 322] on div "Class check-in" at bounding box center [41, 323] width 35 height 6
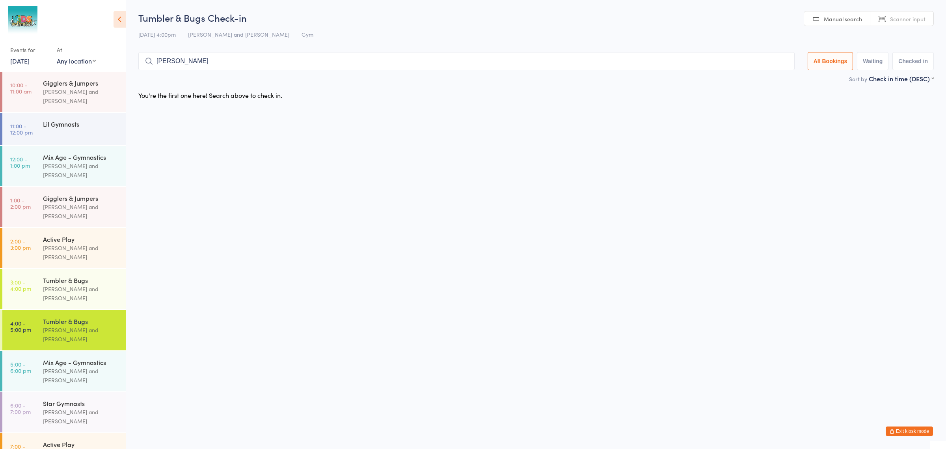
type input "[PERSON_NAME]"
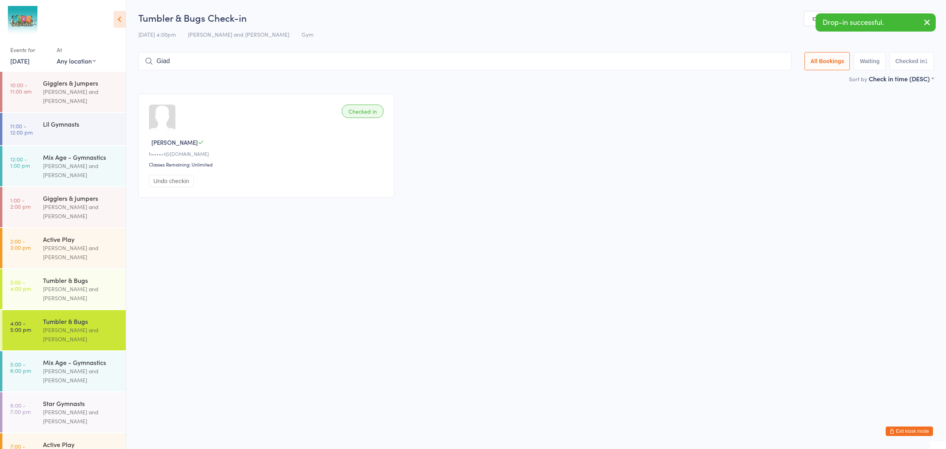
type input "Giada"
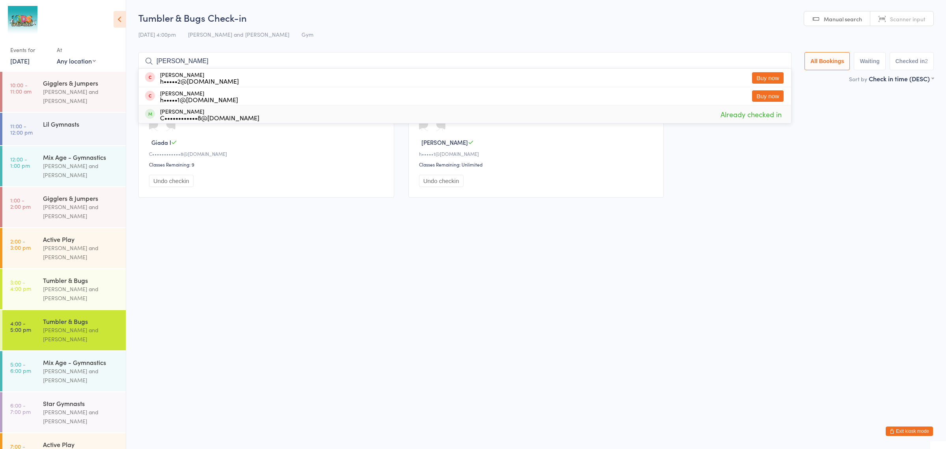
click at [289, 228] on html "You have now entered Kiosk Mode. Members will be able to check themselves in us…" at bounding box center [473, 224] width 946 height 449
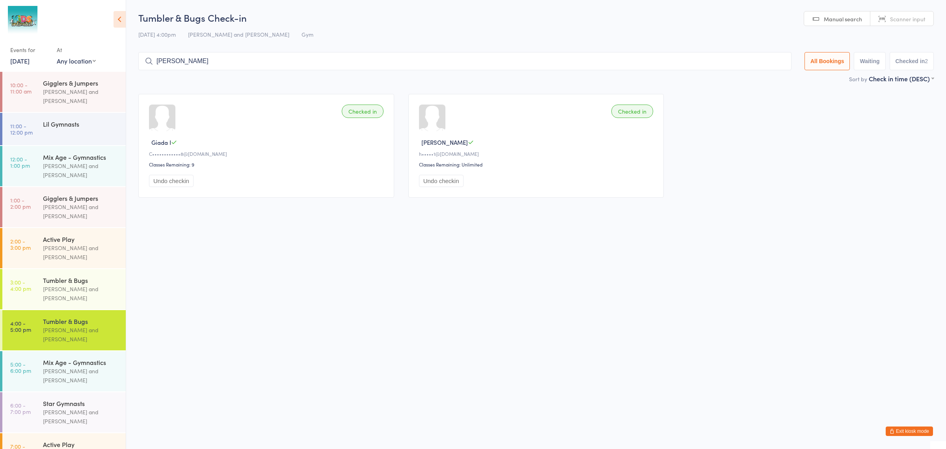
click at [519, 66] on input "lorio" at bounding box center [464, 61] width 653 height 18
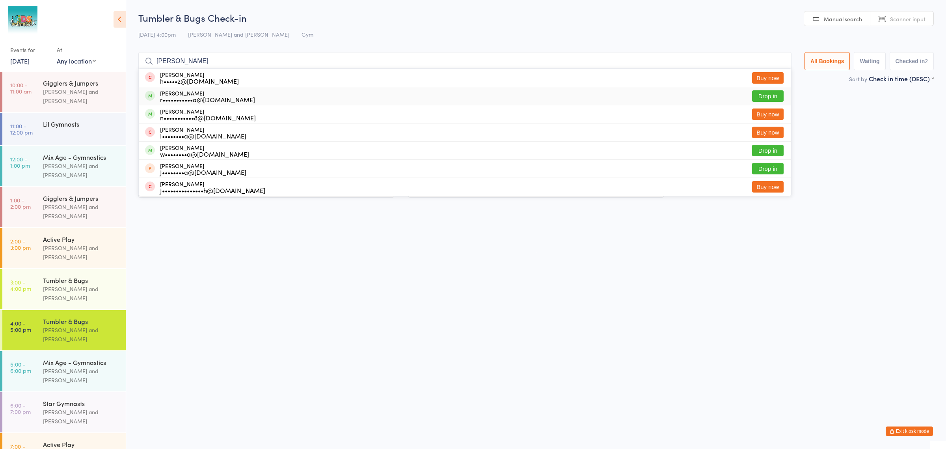
type input "lara"
click at [180, 100] on div "r•••••••••••a@hotmail.com" at bounding box center [207, 99] width 95 height 6
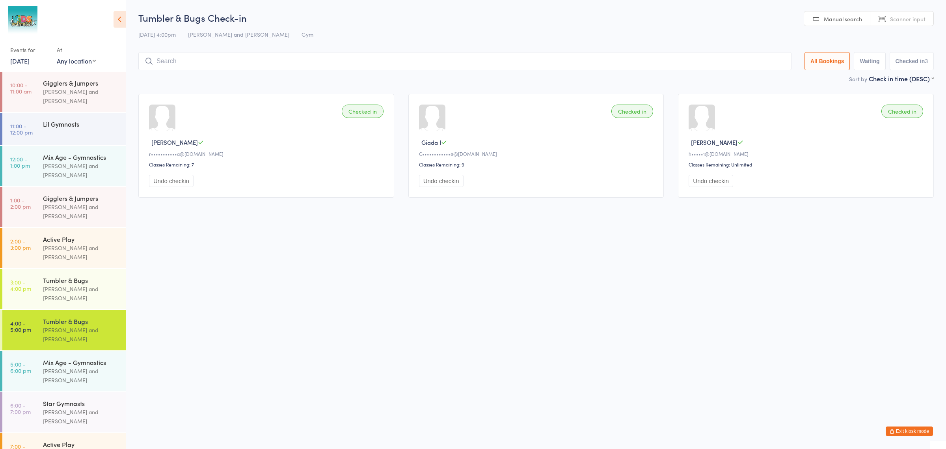
click at [925, 430] on button "Exit kiosk mode" at bounding box center [909, 430] width 47 height 9
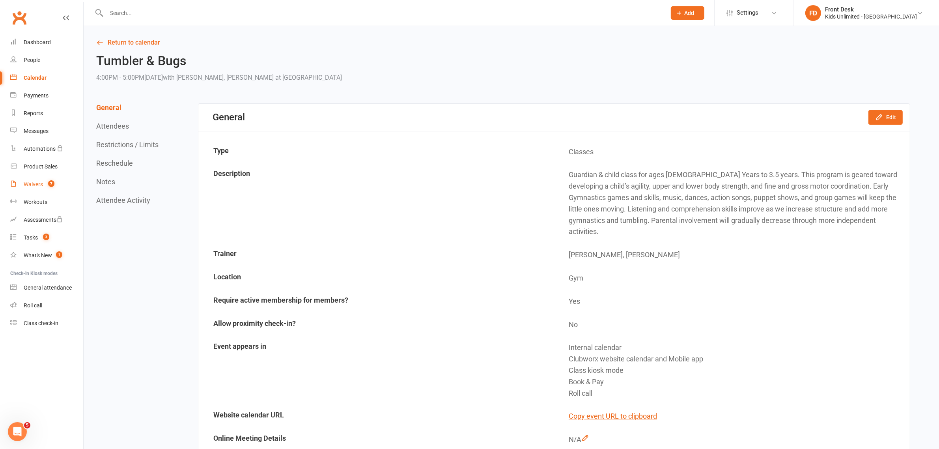
click at [26, 181] on div "Waivers" at bounding box center [33, 184] width 19 height 6
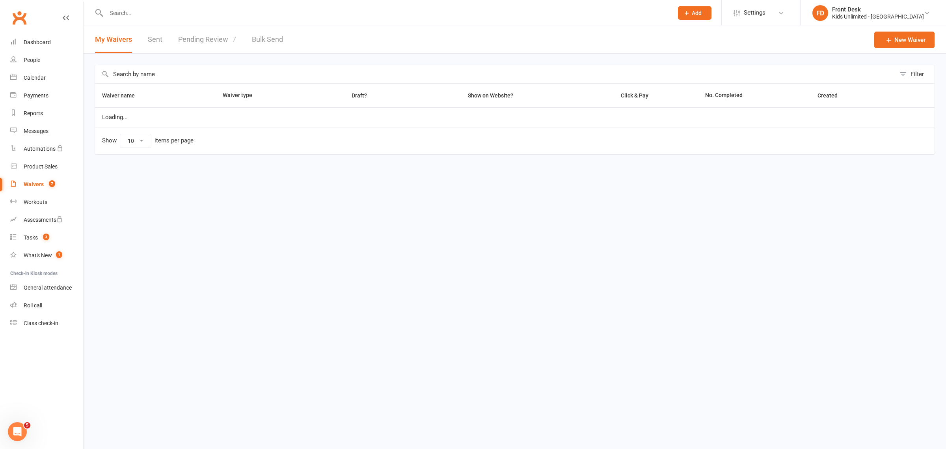
click at [208, 35] on link "Pending Review 7" at bounding box center [207, 39] width 58 height 27
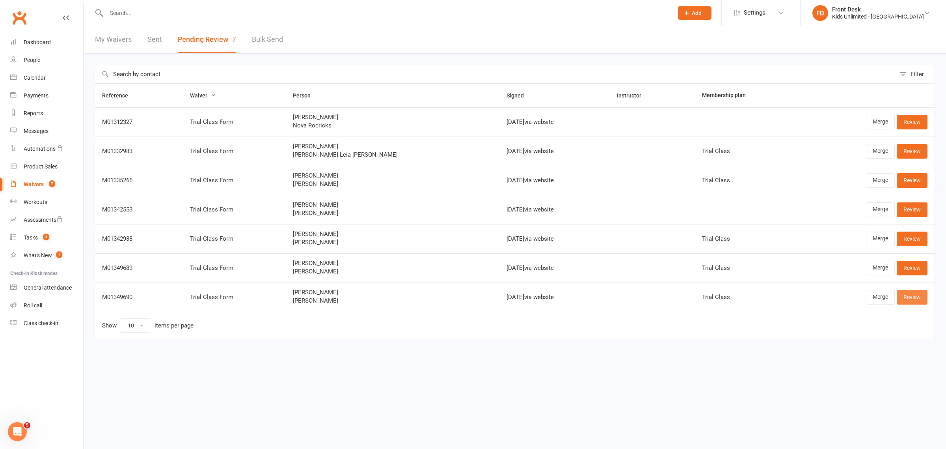
click at [921, 295] on link "Review" at bounding box center [912, 297] width 31 height 14
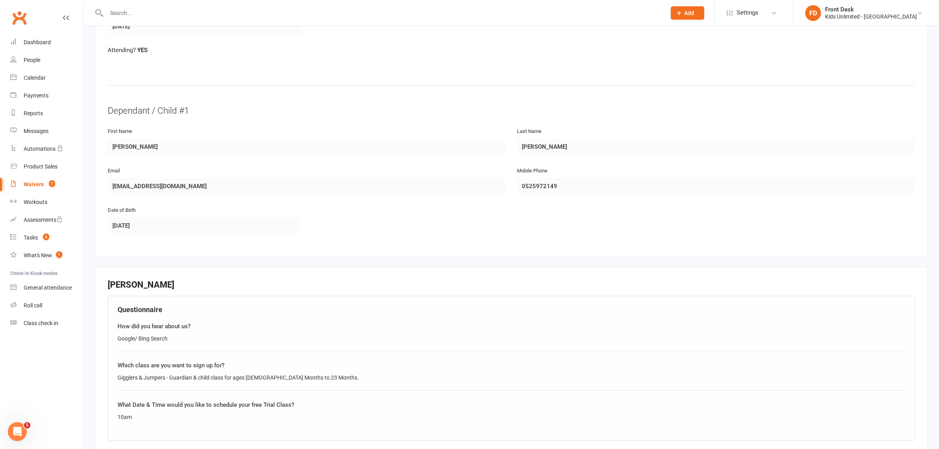
scroll to position [246, 0]
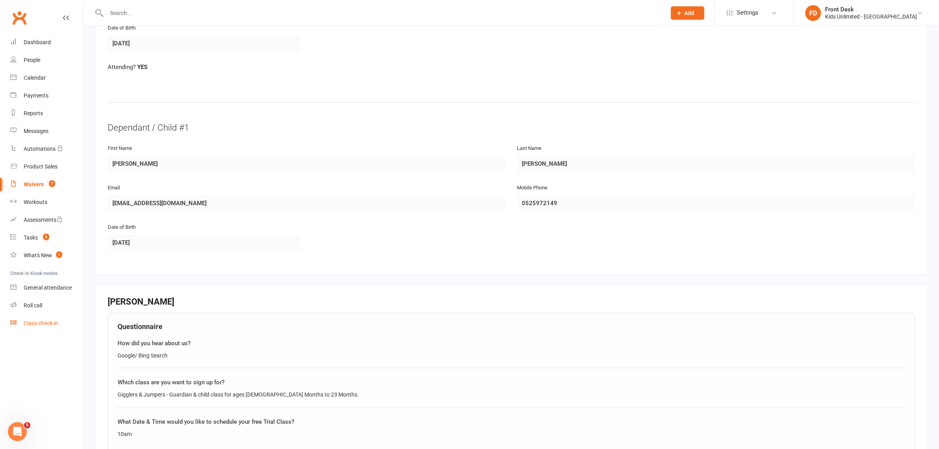
click at [48, 320] on div "Class check-in" at bounding box center [41, 323] width 35 height 6
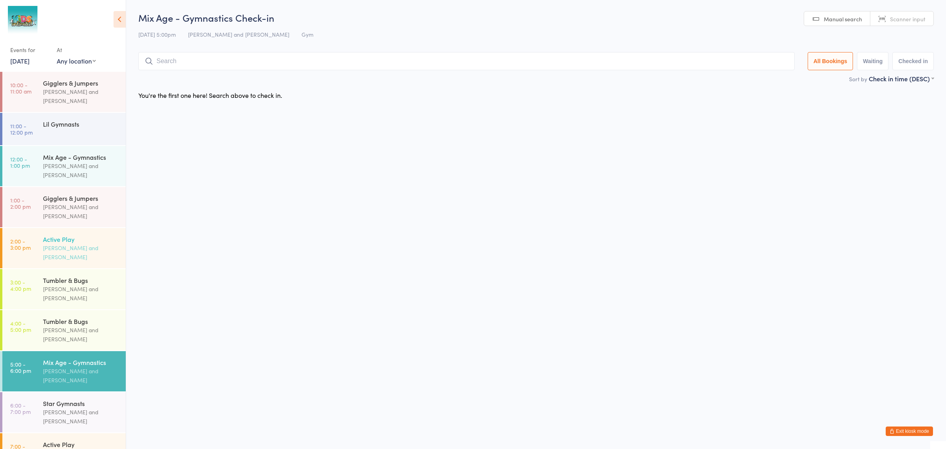
click at [63, 243] on div "[PERSON_NAME] and [PERSON_NAME]" at bounding box center [81, 252] width 76 height 18
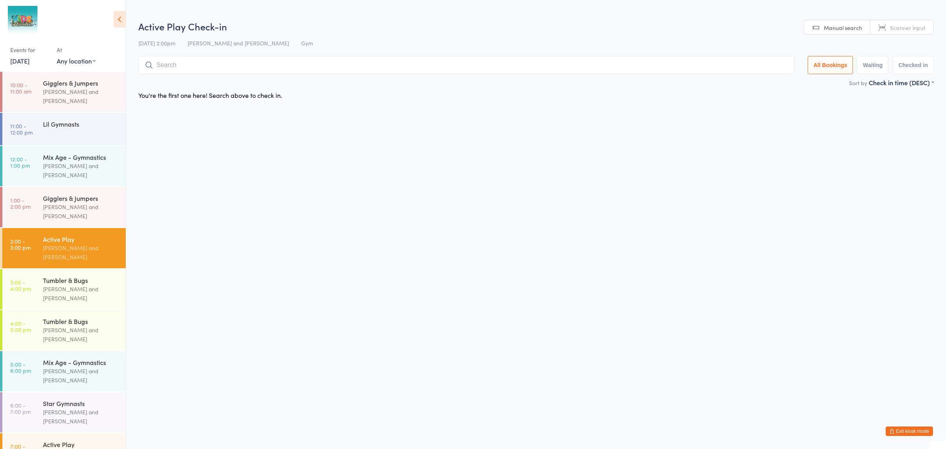
click at [181, 68] on input "search" at bounding box center [466, 65] width 656 height 18
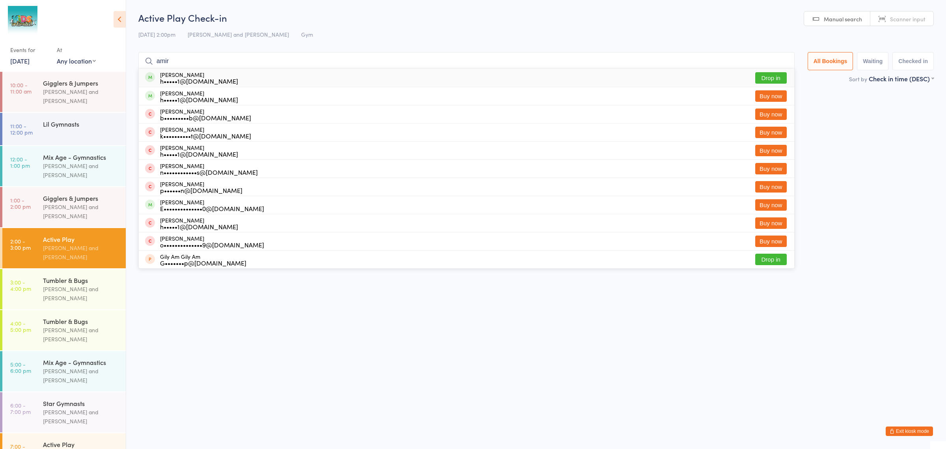
type input "amir"
click at [181, 78] on div "h•••••1@[DOMAIN_NAME]" at bounding box center [199, 81] width 78 height 6
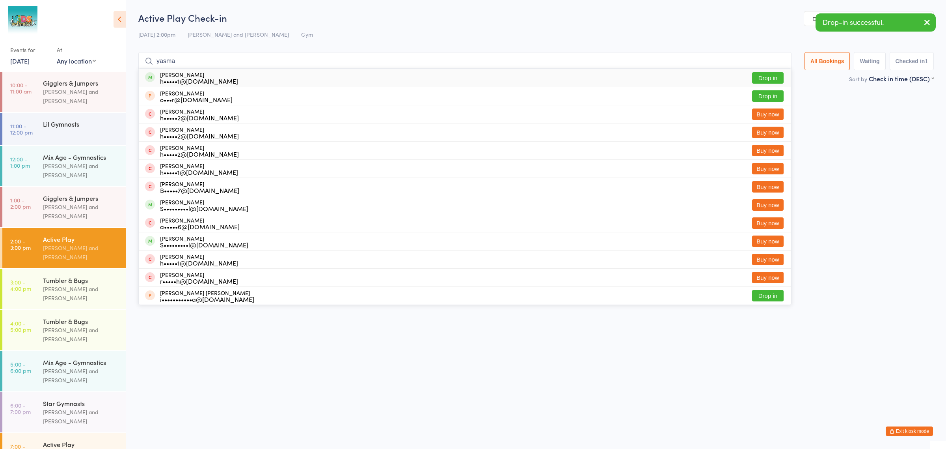
type input "yasma"
click at [181, 78] on div "h•••••1@[DOMAIN_NAME]" at bounding box center [199, 81] width 78 height 6
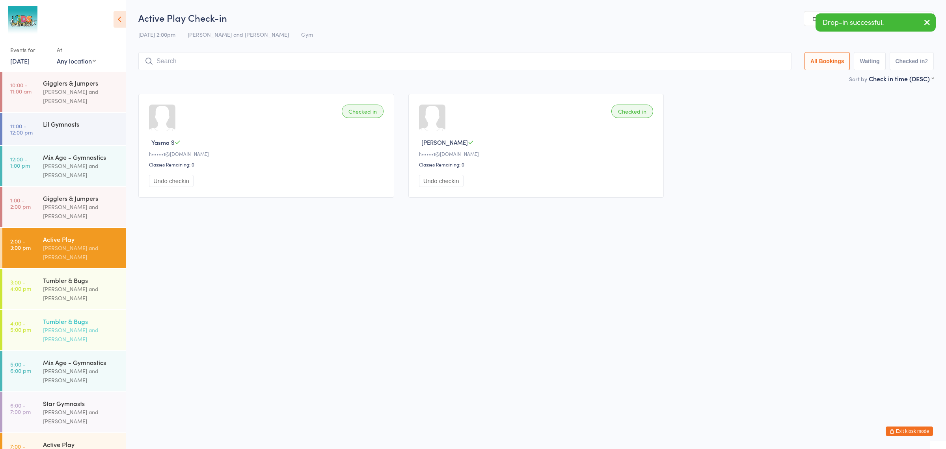
scroll to position [10, 0]
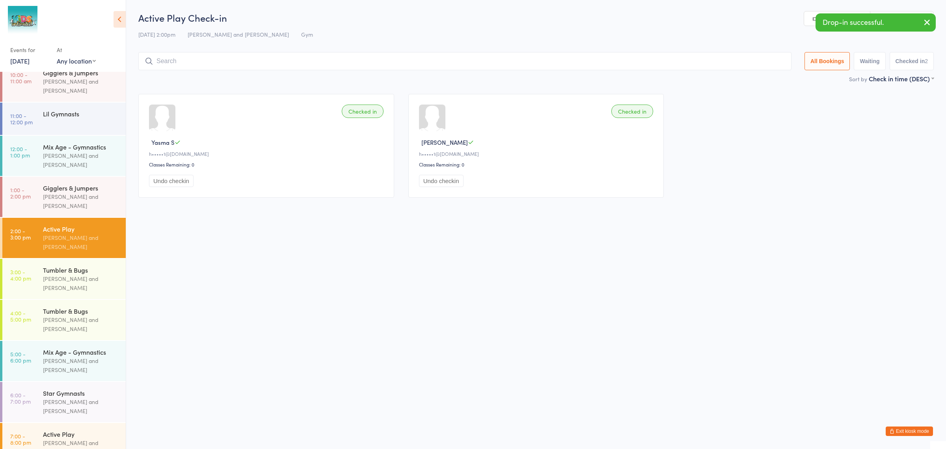
click at [912, 429] on button "Exit kiosk mode" at bounding box center [909, 430] width 47 height 9
